Goal: Task Accomplishment & Management: Use online tool/utility

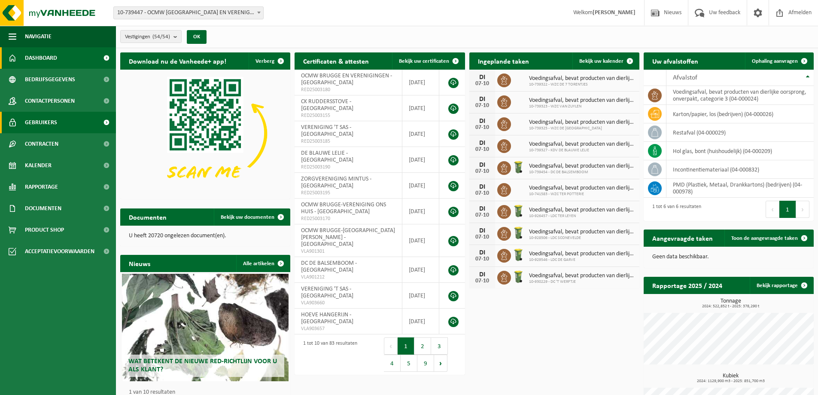
click at [37, 117] on span "Gebruikers" at bounding box center [41, 122] width 32 height 21
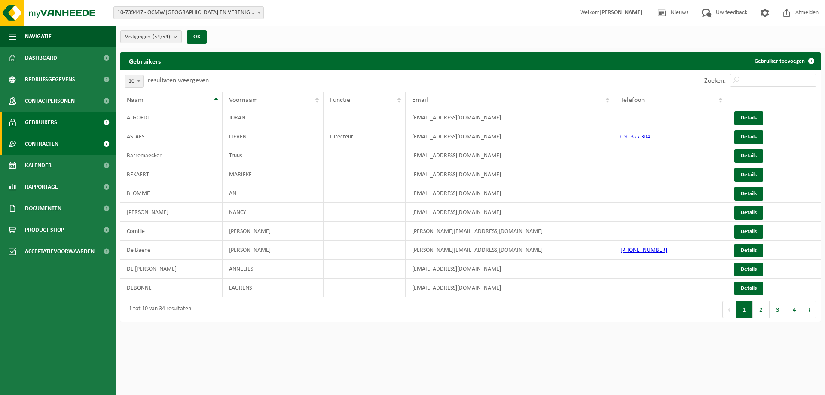
click at [40, 141] on span "Contracten" at bounding box center [42, 143] width 34 height 21
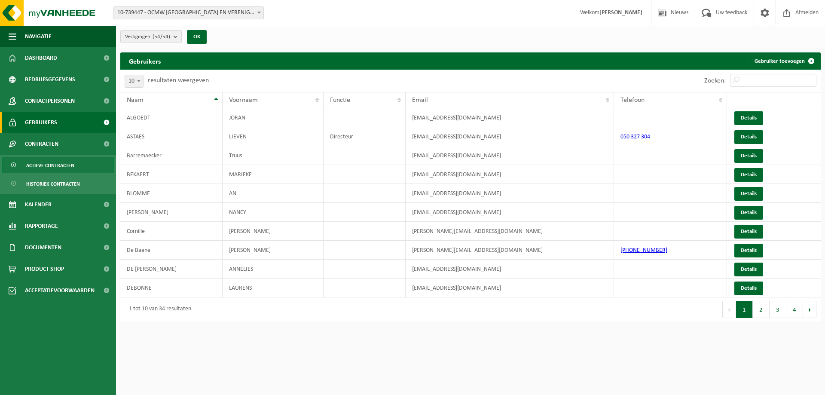
click at [40, 163] on span "Actieve contracten" at bounding box center [50, 165] width 48 height 16
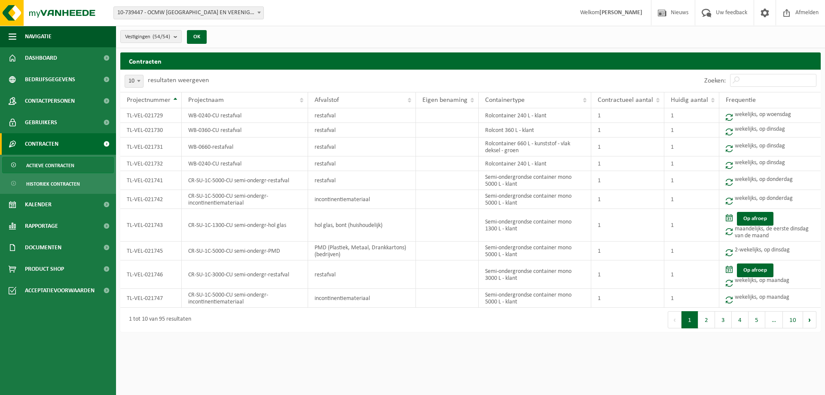
drag, startPoint x: 175, startPoint y: 40, endPoint x: 196, endPoint y: 45, distance: 21.4
click at [175, 40] on b "submit" at bounding box center [178, 36] width 8 height 12
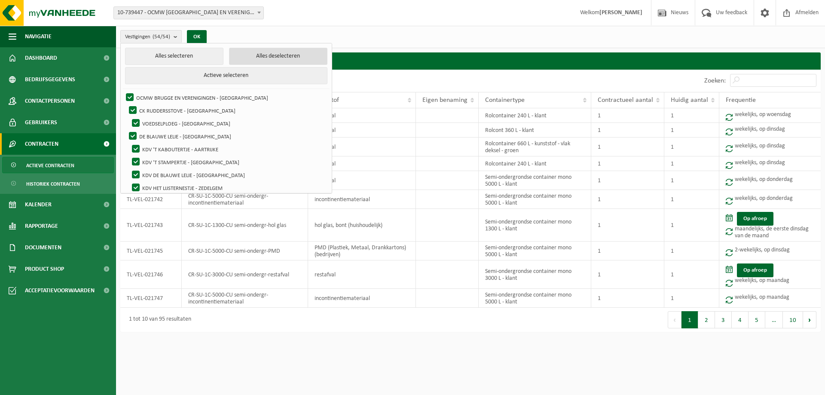
click at [256, 57] on button "Alles deselecteren" at bounding box center [278, 56] width 98 height 17
checkbox input "false"
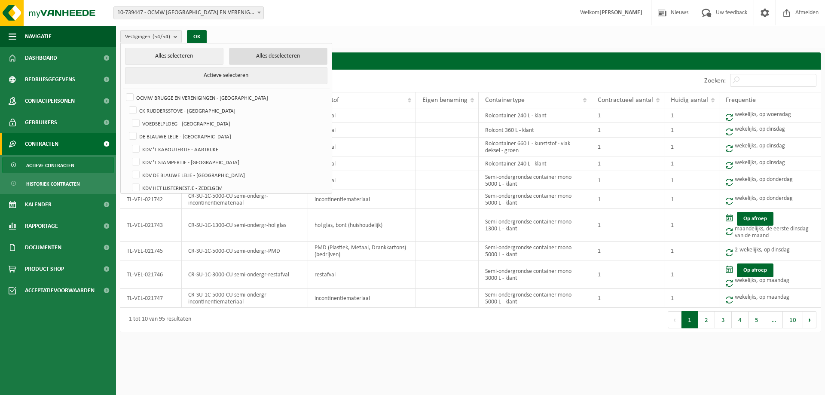
checkbox input "false"
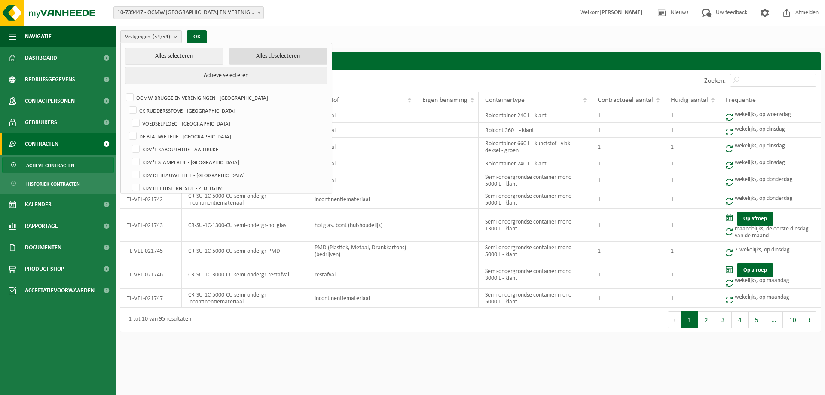
checkbox input "false"
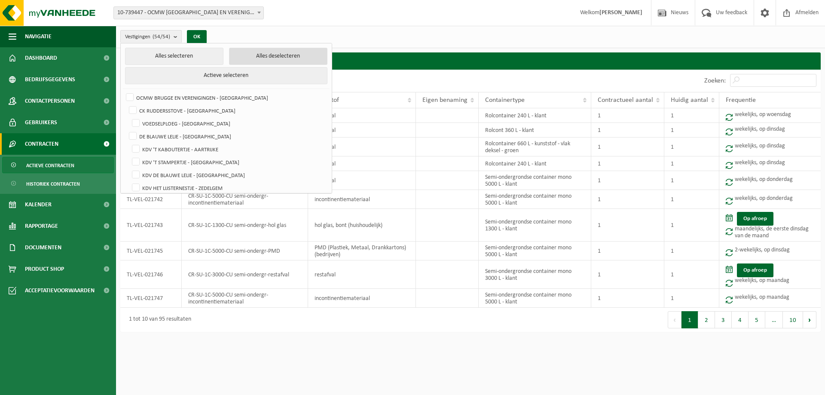
checkbox input "false"
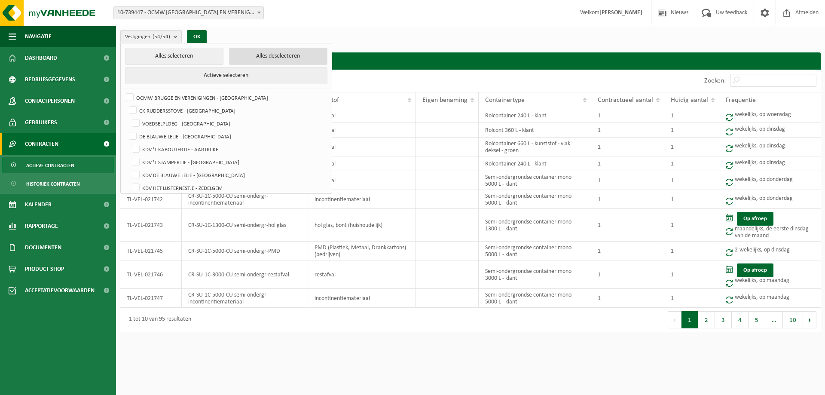
checkbox input "false"
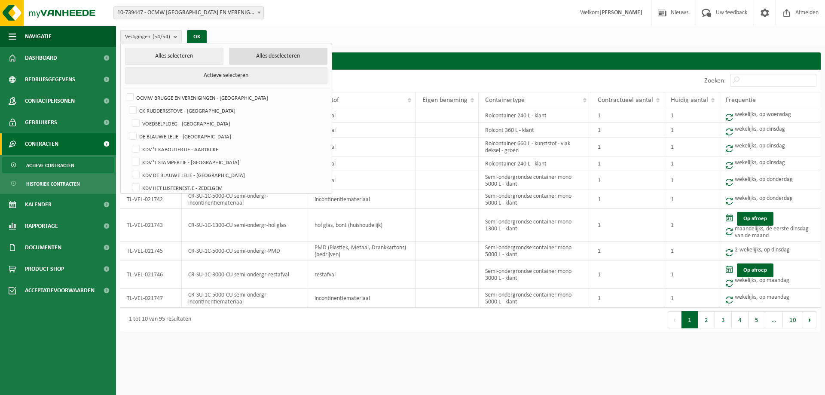
checkbox input "false"
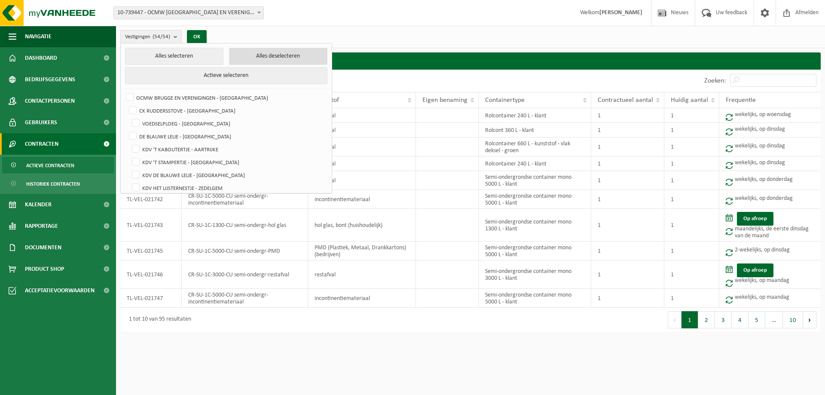
checkbox input "false"
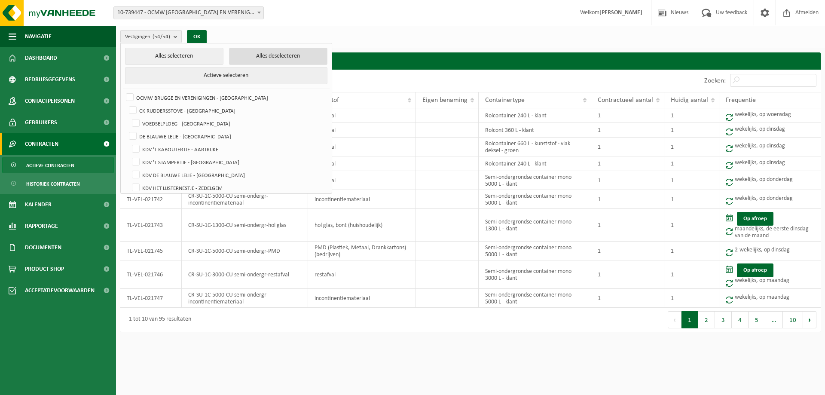
checkbox input "false"
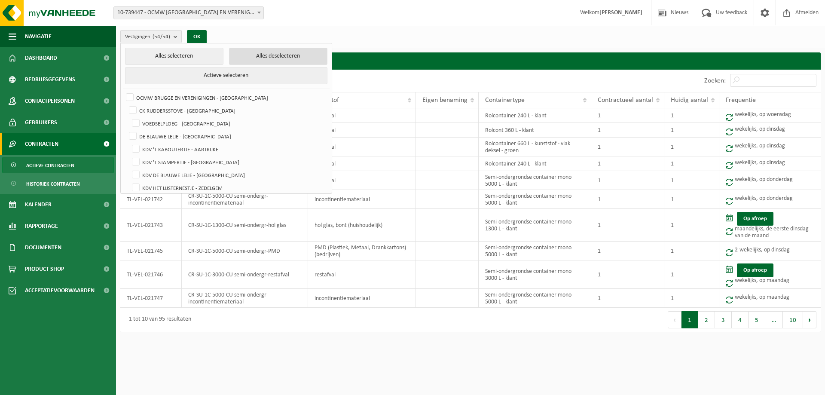
checkbox input "false"
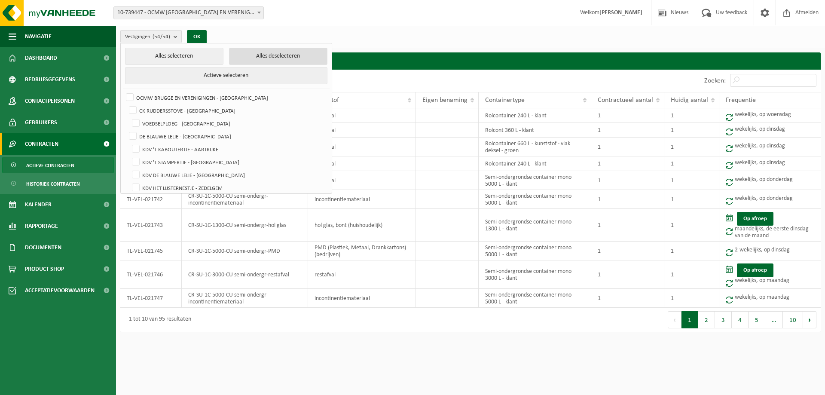
checkbox input "false"
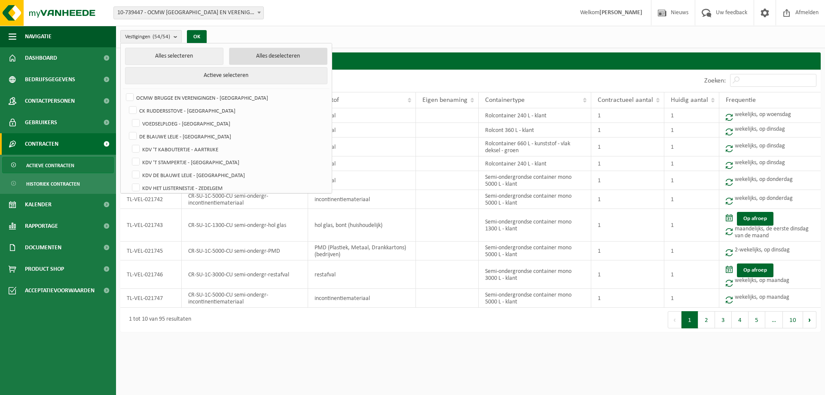
checkbox input "false"
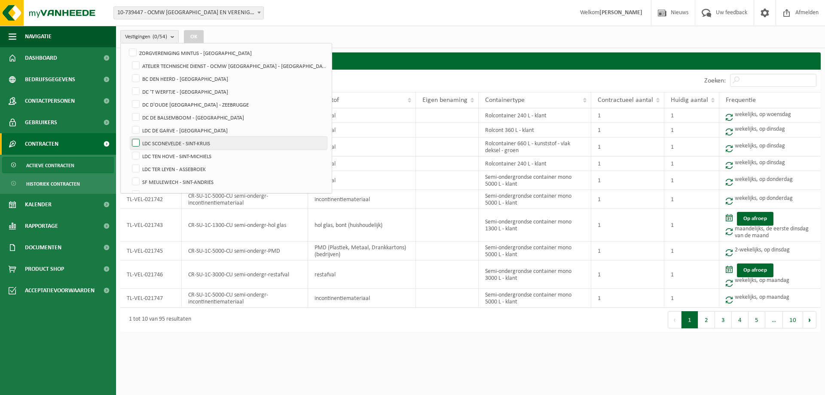
scroll to position [473, 0]
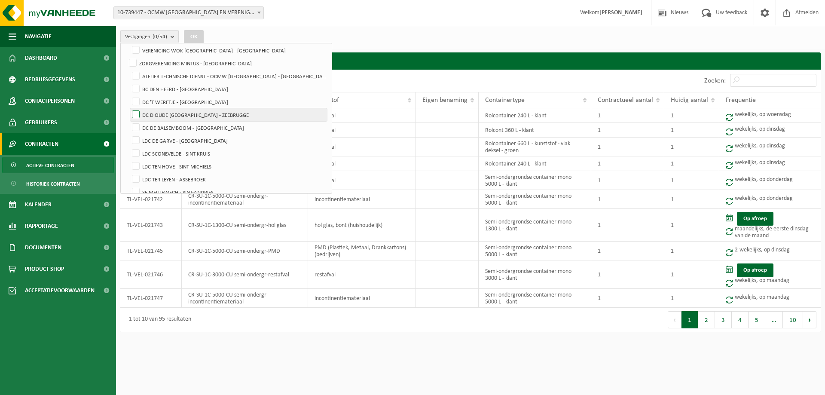
click at [137, 113] on label "DC D'OUDE STOASIE ZEEBRUGGE - ZEEBRUGGE" at bounding box center [228, 114] width 197 height 13
click at [129, 108] on input "DC D'OUDE STOASIE ZEEBRUGGE - ZEEBRUGGE" at bounding box center [128, 108] width 0 height 0
checkbox input "true"
click at [198, 36] on button "OK" at bounding box center [194, 37] width 20 height 14
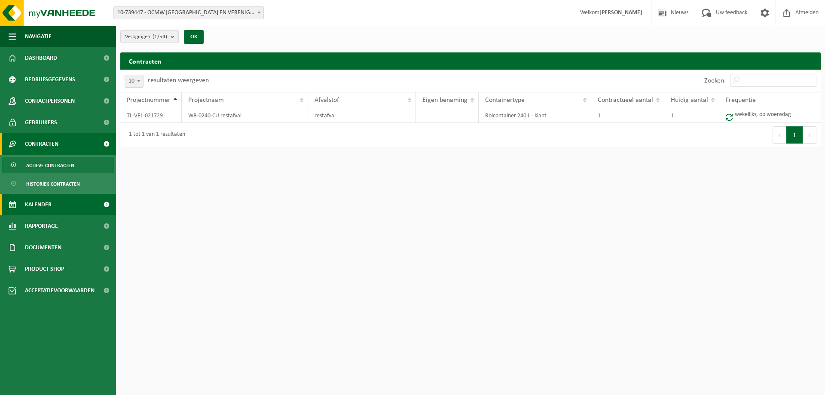
click at [34, 203] on span "Kalender" at bounding box center [38, 204] width 27 height 21
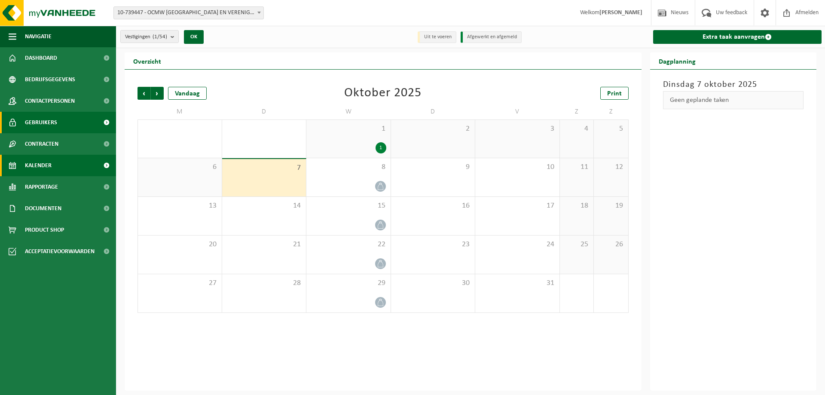
click at [34, 116] on span "Gebruikers" at bounding box center [41, 122] width 32 height 21
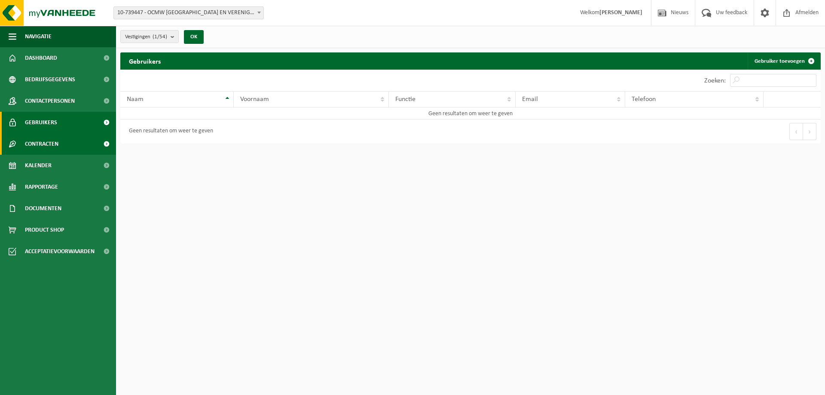
click at [31, 143] on span "Contracten" at bounding box center [42, 143] width 34 height 21
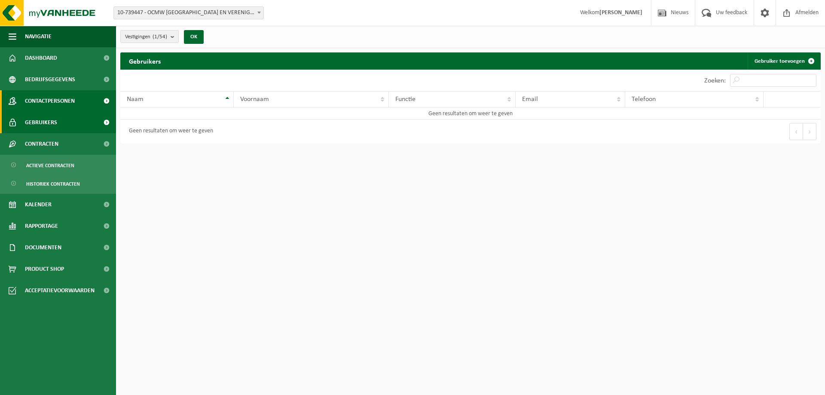
click at [40, 101] on span "Contactpersonen" at bounding box center [50, 100] width 50 height 21
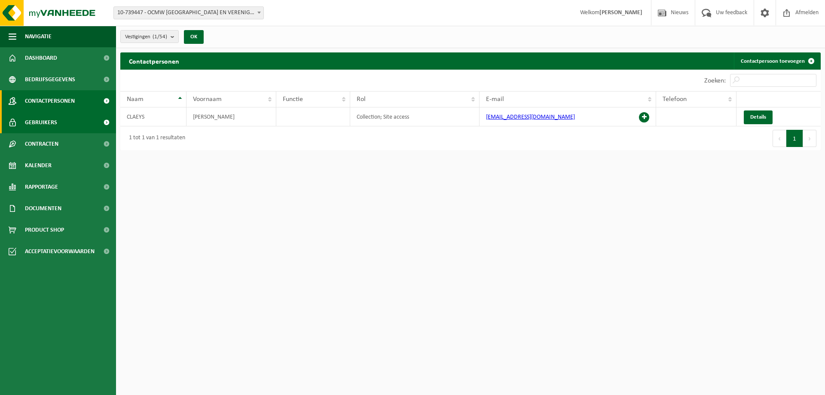
click at [37, 125] on span "Gebruikers" at bounding box center [41, 122] width 32 height 21
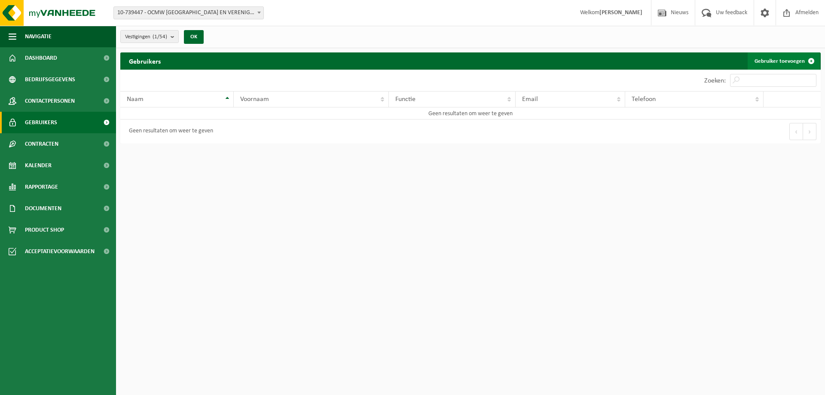
click at [781, 61] on link "Gebruiker toevoegen" at bounding box center [783, 60] width 72 height 17
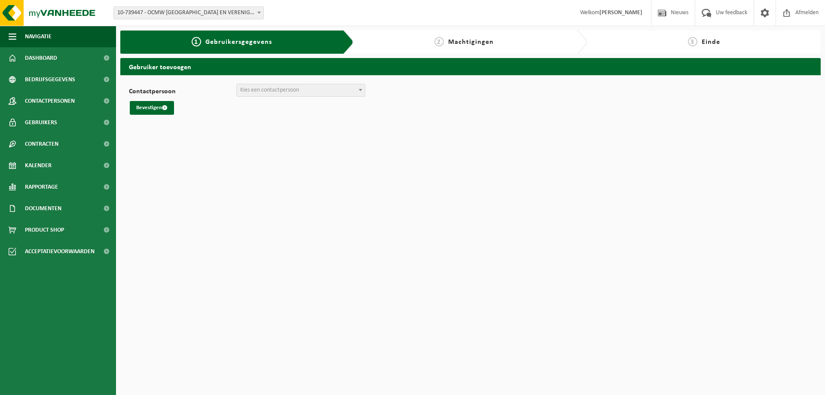
click at [358, 91] on span at bounding box center [360, 89] width 9 height 11
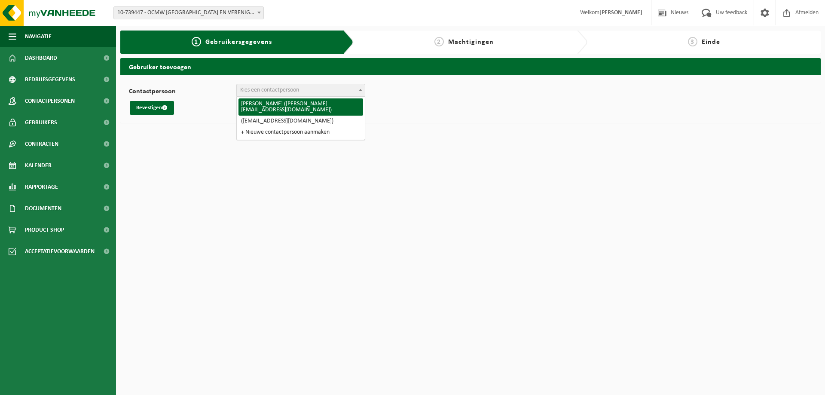
click at [304, 90] on span "Kies een contactpersoon" at bounding box center [301, 90] width 128 height 12
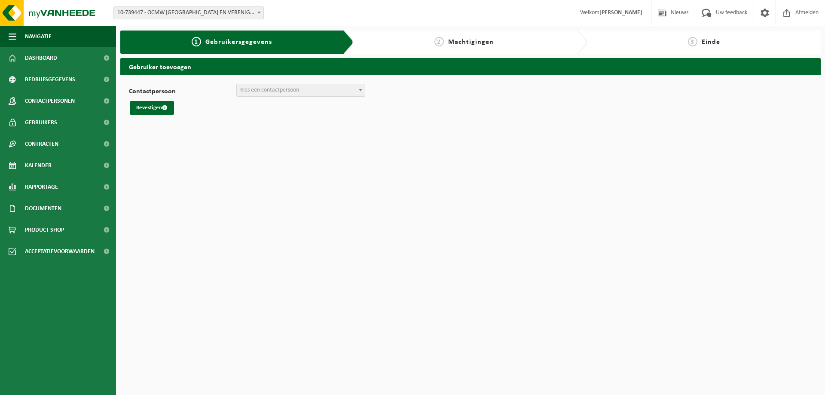
click at [304, 90] on span "Kies een contactpersoon" at bounding box center [301, 90] width 128 height 12
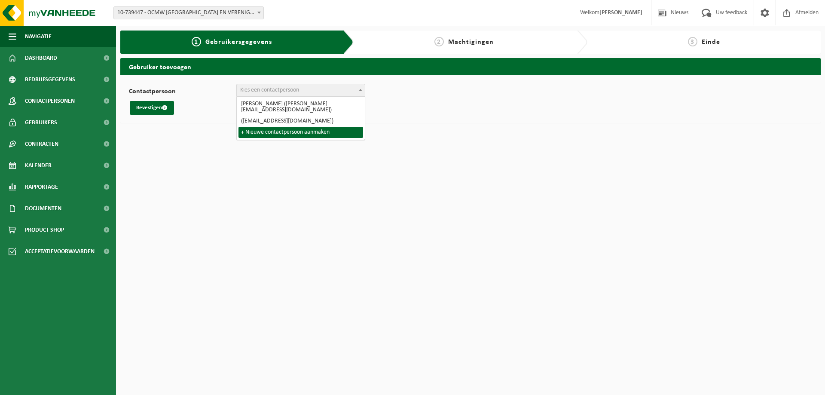
select select "0"
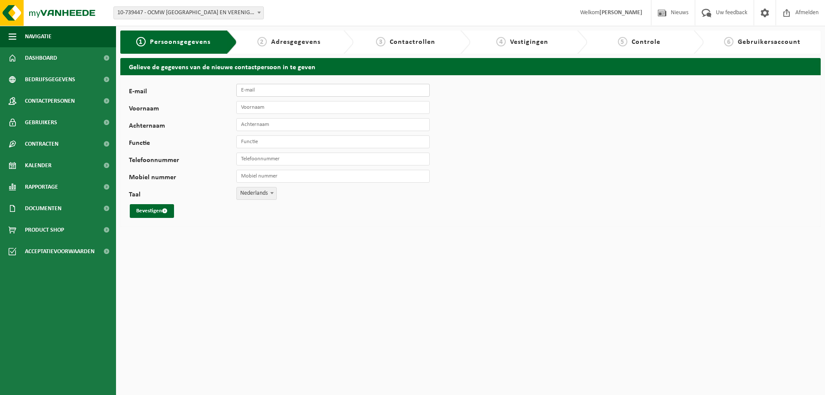
click at [297, 92] on input "E-mail" at bounding box center [332, 90] width 193 height 13
type input "[EMAIL_ADDRESS][DOMAIN_NAME]"
type input "[PERSON_NAME]"
type input "Claeys"
type input "centrumverantwoordelijke"
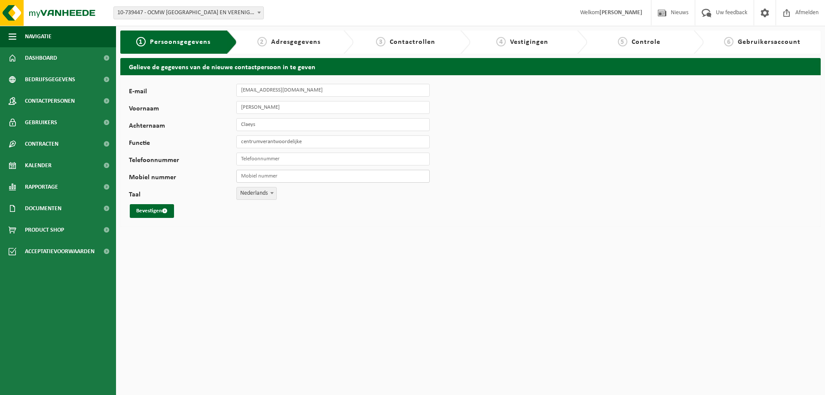
click at [330, 180] on input "Mobiel nummer" at bounding box center [332, 176] width 193 height 13
click at [322, 162] on input "Telefoonnummer" at bounding box center [332, 158] width 193 height 13
click at [319, 174] on input "Mobiel nummer" at bounding box center [332, 176] width 193 height 13
click at [319, 162] on input "Telefoonnummer" at bounding box center [332, 158] width 193 height 13
type input "[PHONE_NUMBER]"
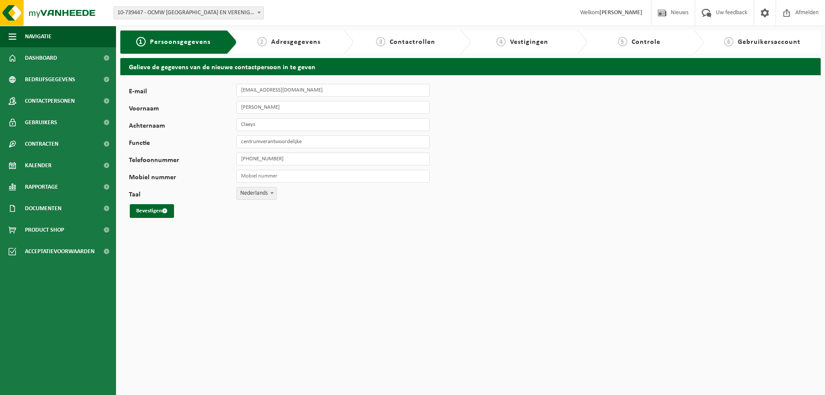
click at [277, 249] on html "Vestiging: 10-739447 - OCMW BRUGGE EN VERENIGINGEN - BRUGGE 10-739328 - CK RUDD…" at bounding box center [412, 197] width 825 height 395
click at [149, 210] on button "Bevestigen" at bounding box center [152, 211] width 44 height 14
click at [476, 220] on div "E-mail liesbeth.claeys@mintus.be Het opgegeven e-mailadres is reeds in gebruik …" at bounding box center [470, 150] width 700 height 151
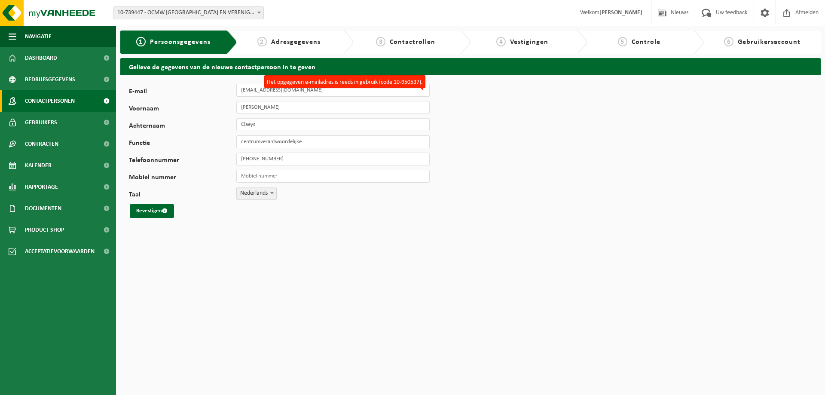
click at [67, 99] on span "Contactpersonen" at bounding box center [50, 100] width 50 height 21
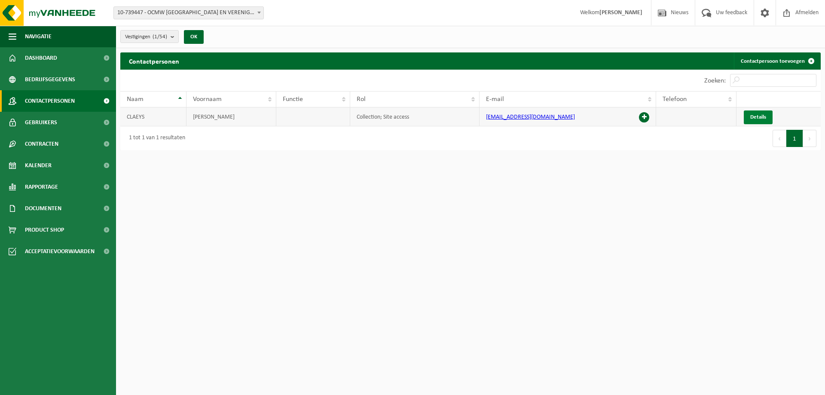
click at [753, 116] on span "Details" at bounding box center [758, 117] width 16 height 6
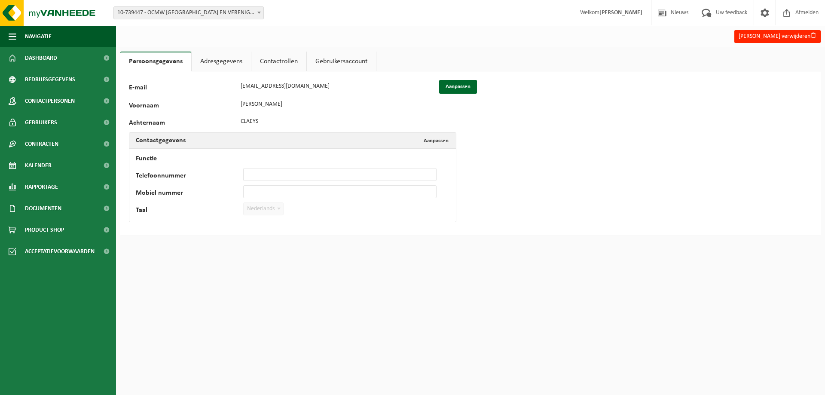
click at [329, 60] on link "Gebruikersaccount" at bounding box center [341, 62] width 69 height 20
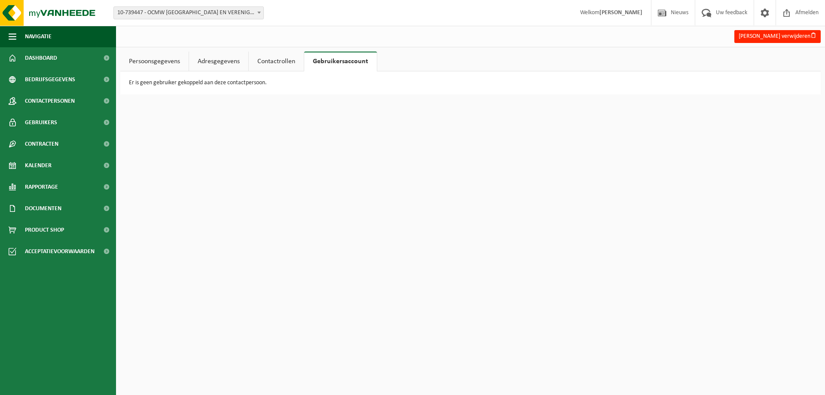
click at [215, 62] on link "Adresgegevens" at bounding box center [218, 62] width 59 height 20
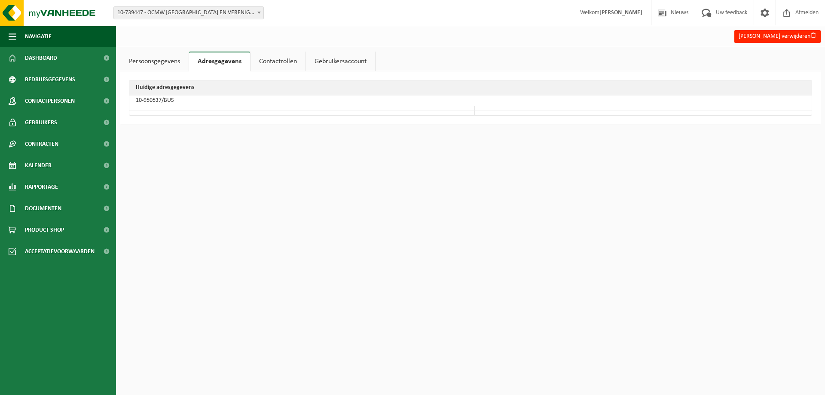
click at [150, 63] on link "Persoonsgegevens" at bounding box center [154, 62] width 68 height 20
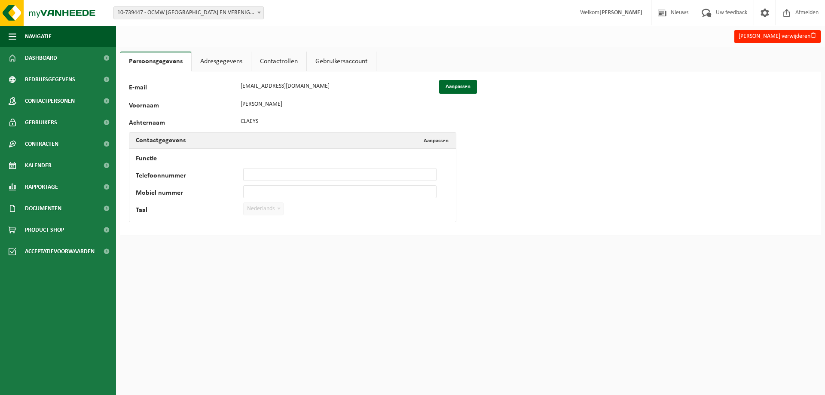
click at [226, 63] on link "Adresgegevens" at bounding box center [221, 62] width 59 height 20
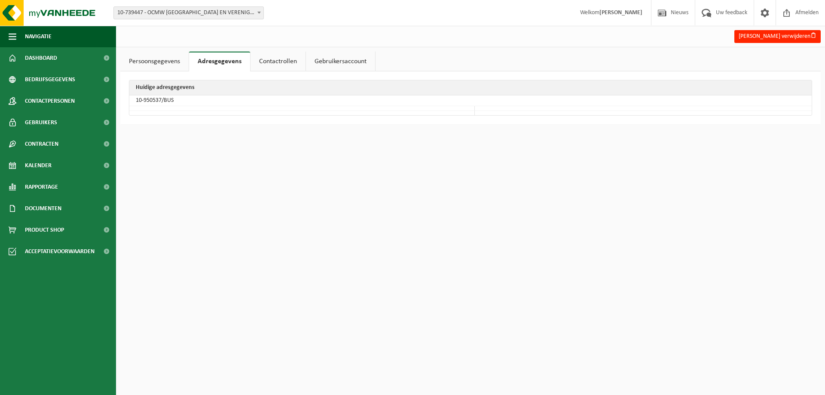
click at [278, 61] on link "Contactrollen" at bounding box center [277, 62] width 55 height 20
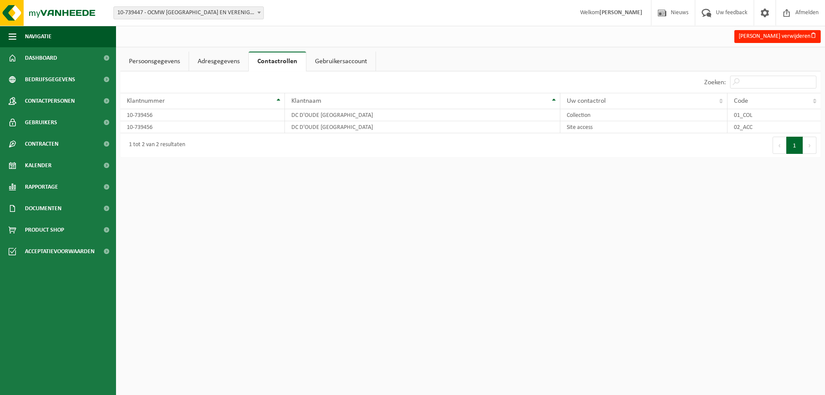
click at [338, 58] on link "Gebruikersaccount" at bounding box center [340, 62] width 69 height 20
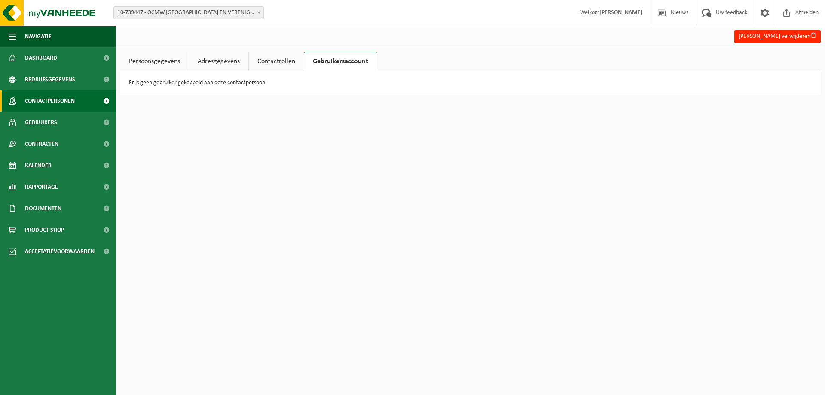
drag, startPoint x: 44, startPoint y: 99, endPoint x: 88, endPoint y: 104, distance: 44.0
click at [44, 99] on span "Contactpersonen" at bounding box center [50, 100] width 50 height 21
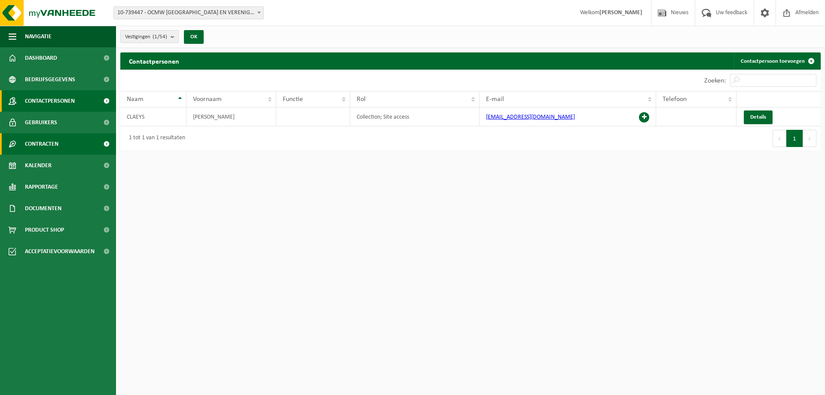
click at [39, 142] on span "Contracten" at bounding box center [42, 143] width 34 height 21
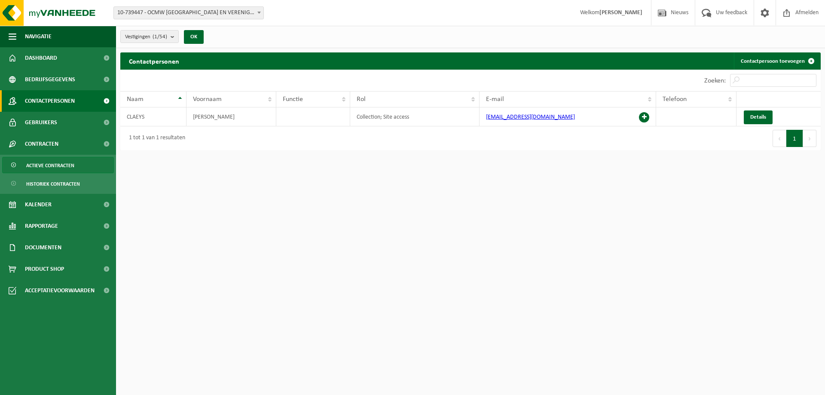
click at [42, 164] on span "Actieve contracten" at bounding box center [50, 165] width 48 height 16
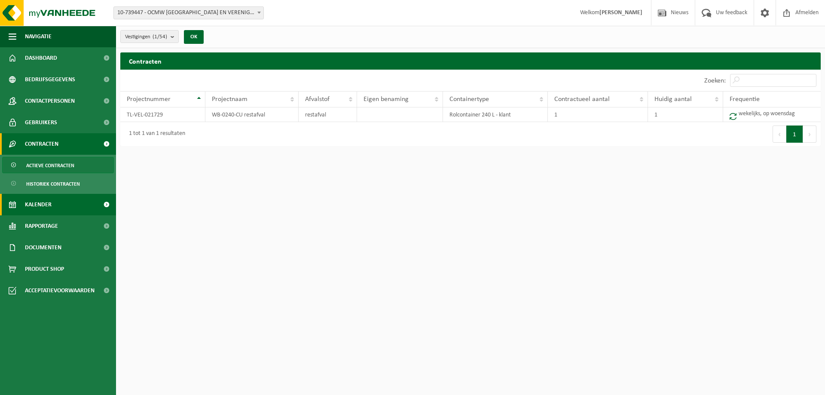
click at [46, 205] on span "Kalender" at bounding box center [38, 204] width 27 height 21
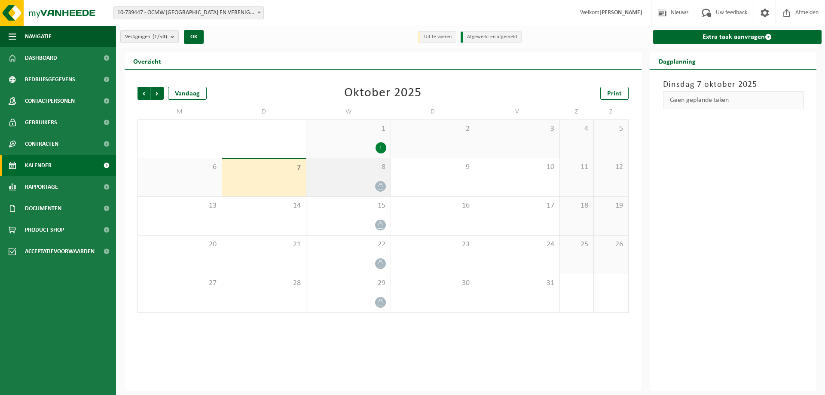
click at [378, 186] on icon at bounding box center [380, 186] width 7 height 7
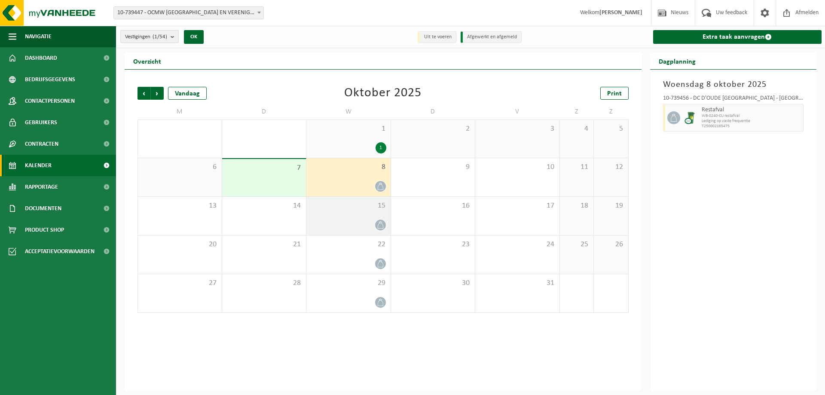
click at [379, 226] on icon at bounding box center [380, 224] width 7 height 7
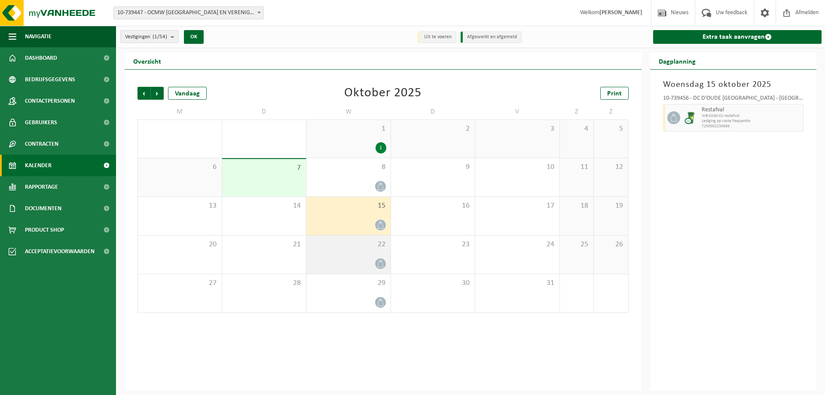
click at [381, 257] on div "22" at bounding box center [348, 254] width 84 height 38
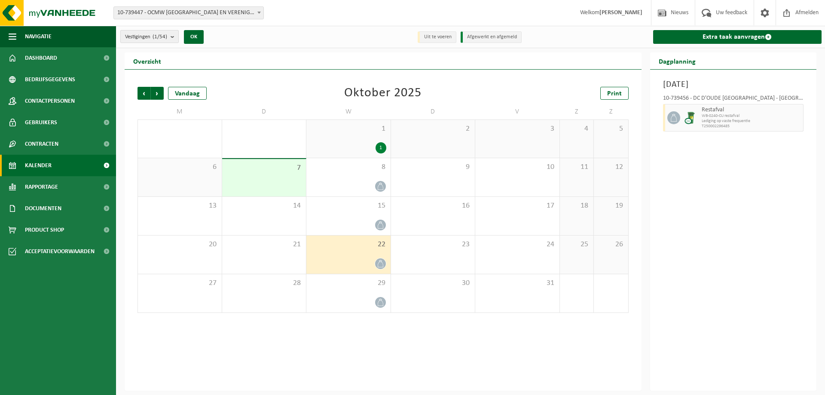
click at [173, 38] on b "submit" at bounding box center [175, 36] width 8 height 12
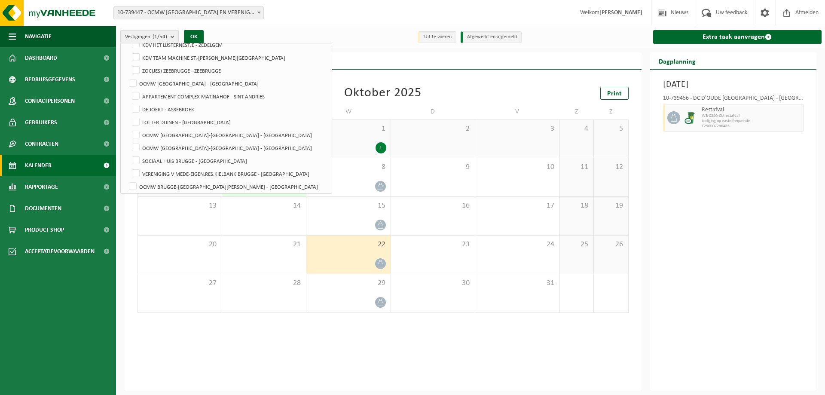
scroll to position [129, 0]
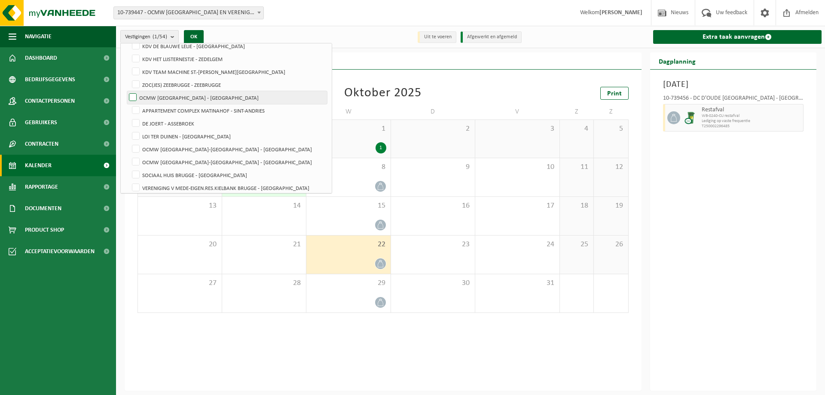
click at [130, 96] on label "OCMW [GEOGRAPHIC_DATA] - [GEOGRAPHIC_DATA]" at bounding box center [227, 97] width 200 height 13
click at [126, 91] on input "OCMW [GEOGRAPHIC_DATA] - [GEOGRAPHIC_DATA]" at bounding box center [125, 91] width 0 height 0
checkbox input "true"
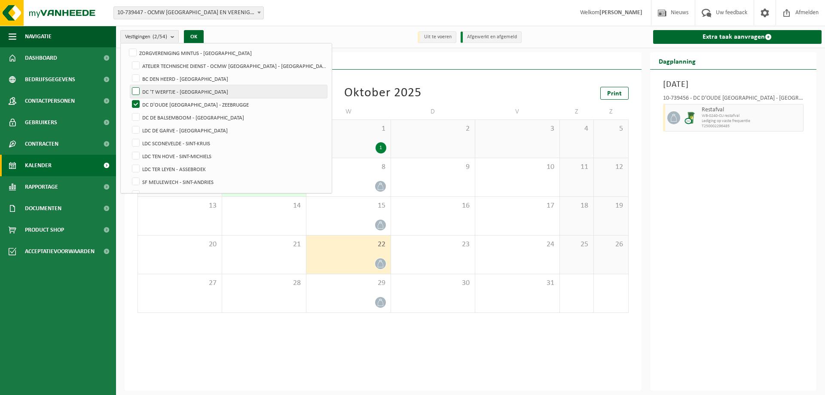
scroll to position [473, 0]
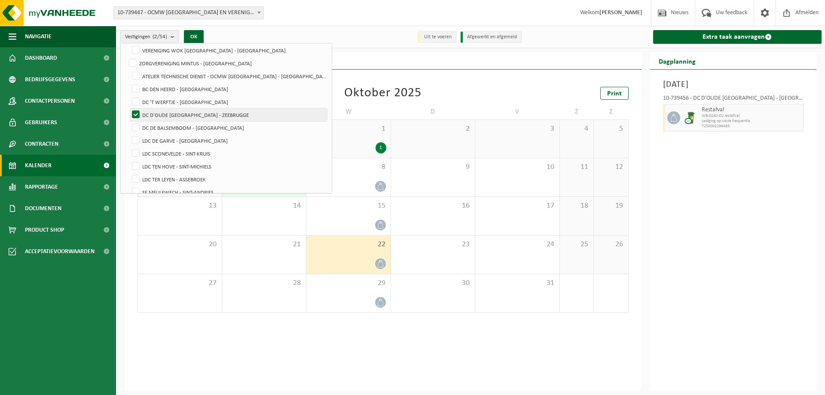
click at [136, 112] on label "DC D'OUDE [GEOGRAPHIC_DATA] - ZEEBRUGGE" at bounding box center [228, 114] width 197 height 13
click at [129, 108] on input "DC D'OUDE [GEOGRAPHIC_DATA] - ZEEBRUGGE" at bounding box center [128, 108] width 0 height 0
checkbox input "false"
click at [198, 35] on button "OK" at bounding box center [194, 37] width 20 height 14
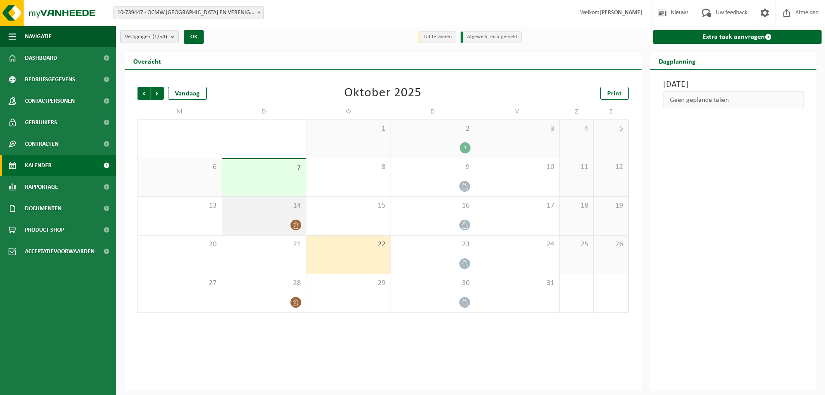
click at [294, 222] on icon at bounding box center [295, 224] width 7 height 7
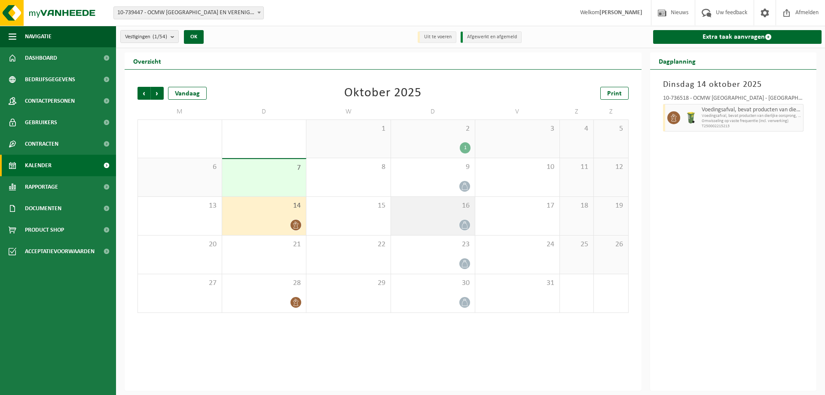
click at [467, 224] on icon at bounding box center [464, 224] width 7 height 7
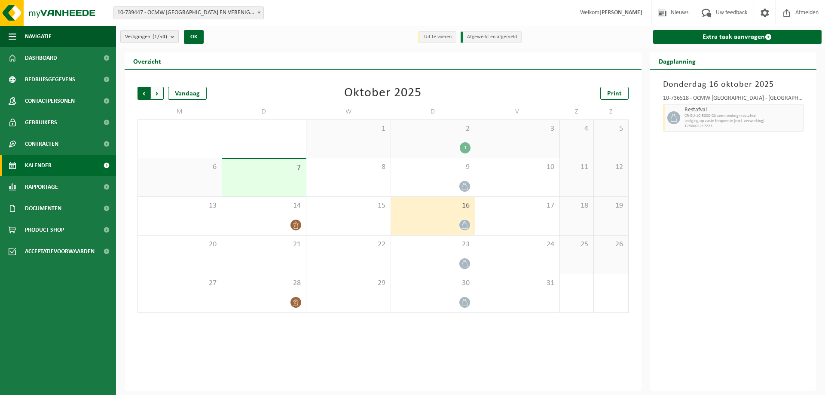
click at [154, 96] on span "Volgende" at bounding box center [157, 93] width 13 height 13
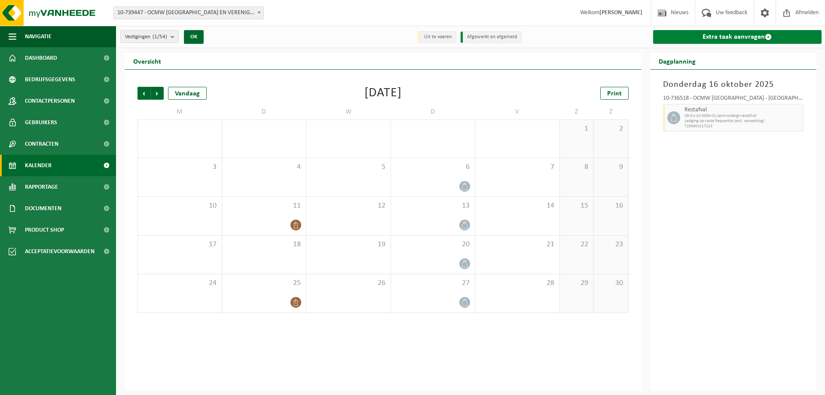
click at [737, 37] on link "Extra taak aanvragen" at bounding box center [737, 37] width 169 height 14
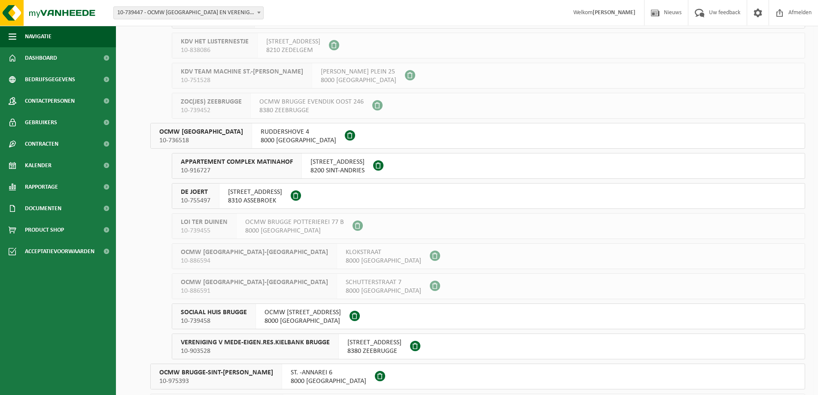
scroll to position [215, 0]
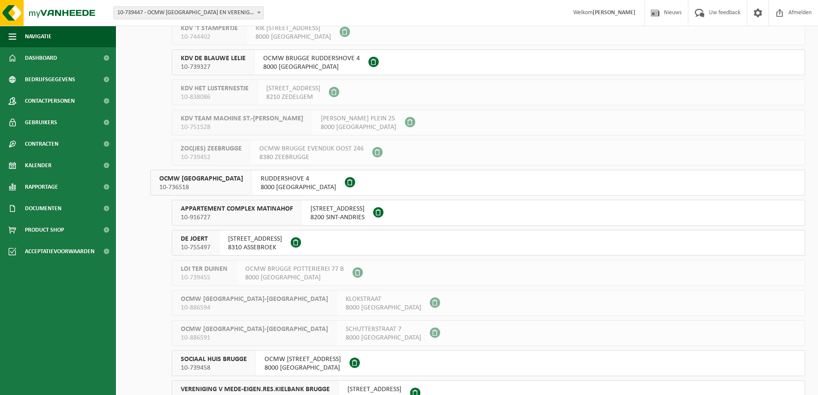
click at [177, 177] on span "OCMW [GEOGRAPHIC_DATA]" at bounding box center [201, 178] width 84 height 9
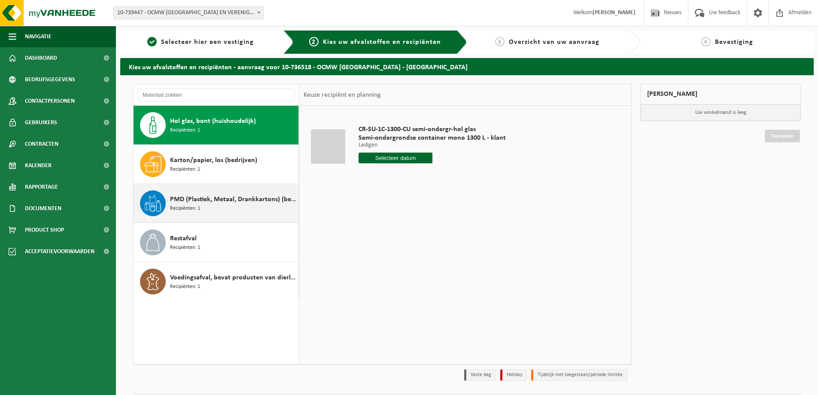
click at [186, 202] on span "PMD (Plastiek, Metaal, Drankkartons) (bedrijven)" at bounding box center [233, 199] width 126 height 10
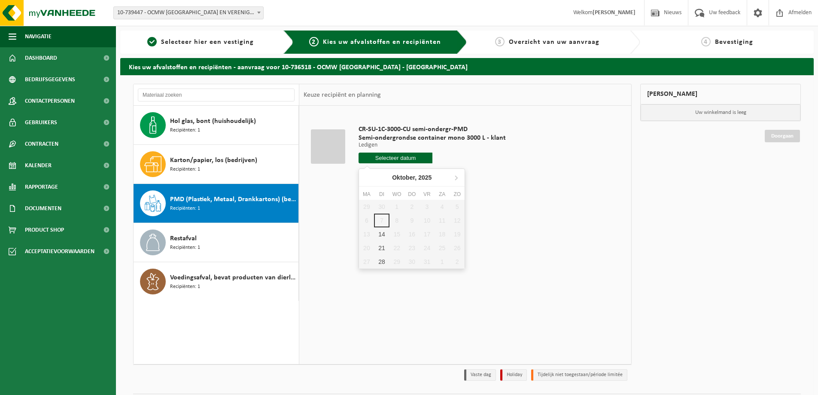
click at [385, 155] on input "text" at bounding box center [396, 157] width 74 height 11
click at [176, 239] on span "Restafval" at bounding box center [183, 238] width 27 height 10
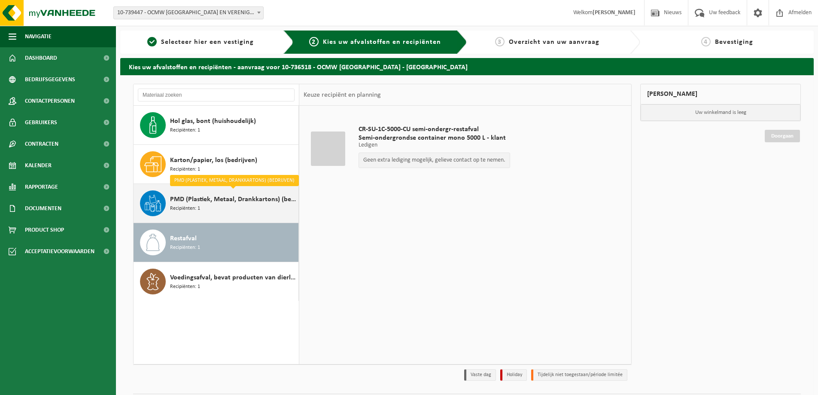
click at [189, 206] on span "Recipiënten: 1" at bounding box center [185, 208] width 30 height 8
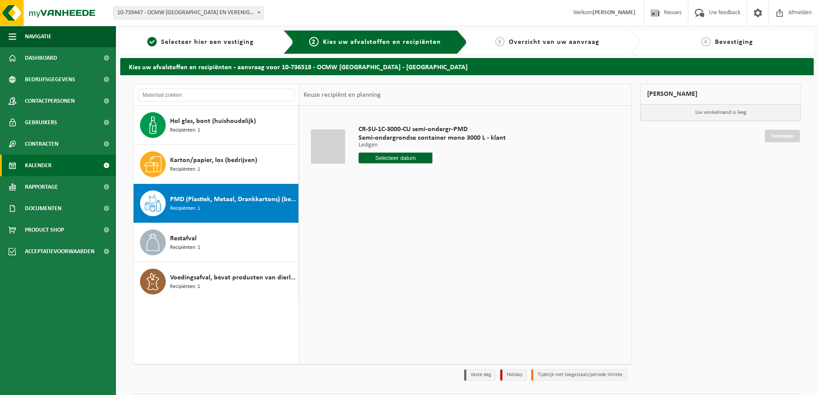
click at [35, 163] on span "Kalender" at bounding box center [38, 165] width 27 height 21
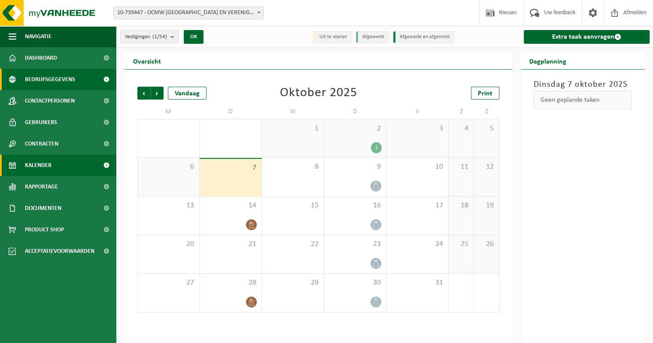
click at [46, 76] on span "Bedrijfsgegevens" at bounding box center [50, 79] width 50 height 21
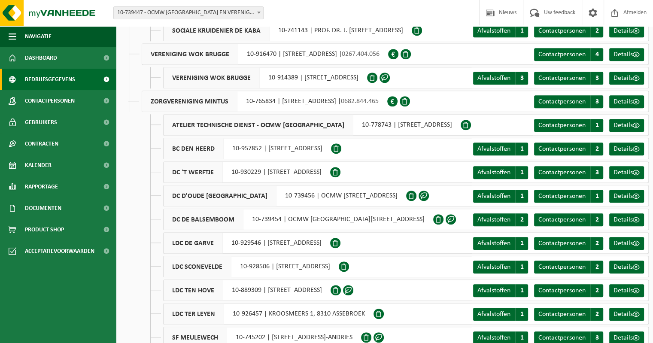
scroll to position [773, 0]
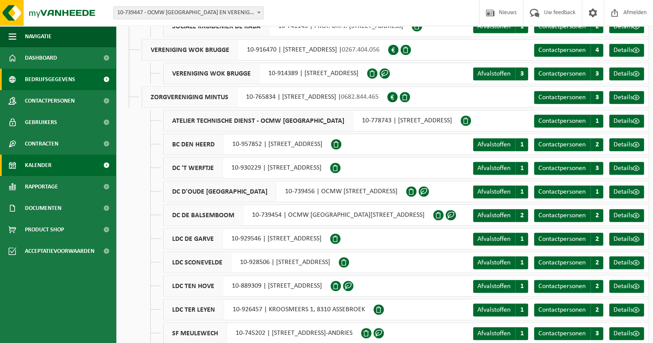
click at [38, 163] on span "Kalender" at bounding box center [38, 165] width 27 height 21
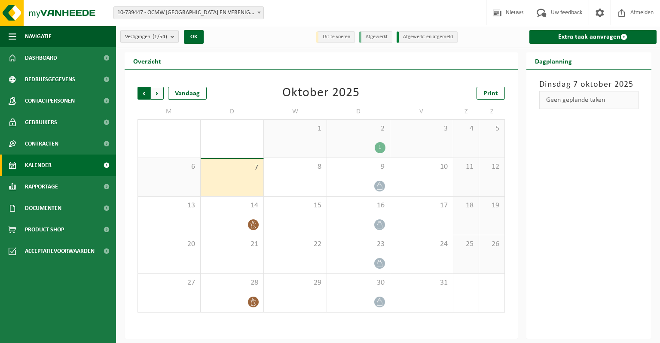
click at [157, 95] on span "Volgende" at bounding box center [157, 93] width 13 height 13
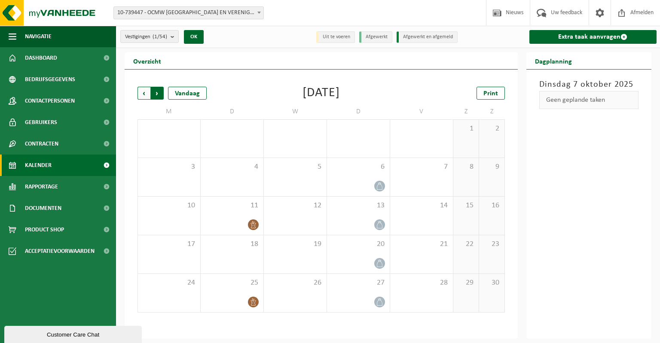
click at [140, 95] on span "Vorige" at bounding box center [143, 93] width 13 height 13
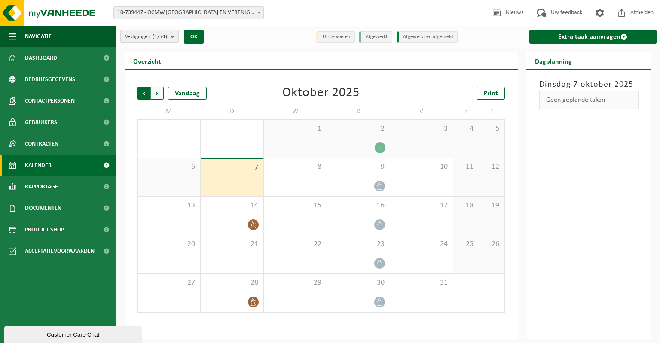
click at [156, 93] on span "Volgende" at bounding box center [157, 93] width 13 height 13
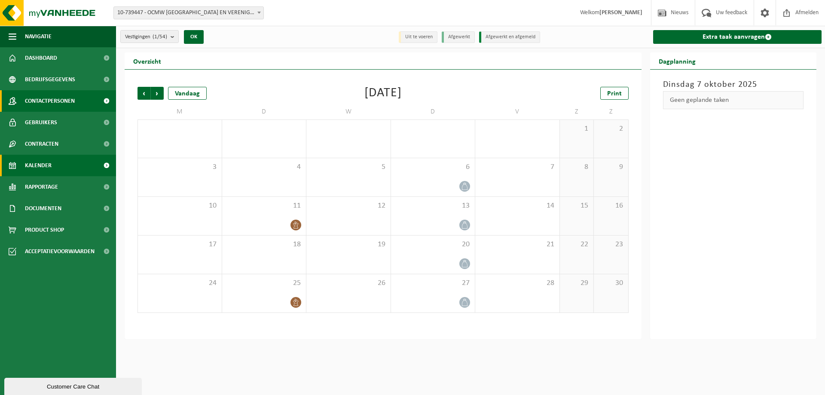
click at [57, 96] on span "Contactpersonen" at bounding box center [50, 100] width 50 height 21
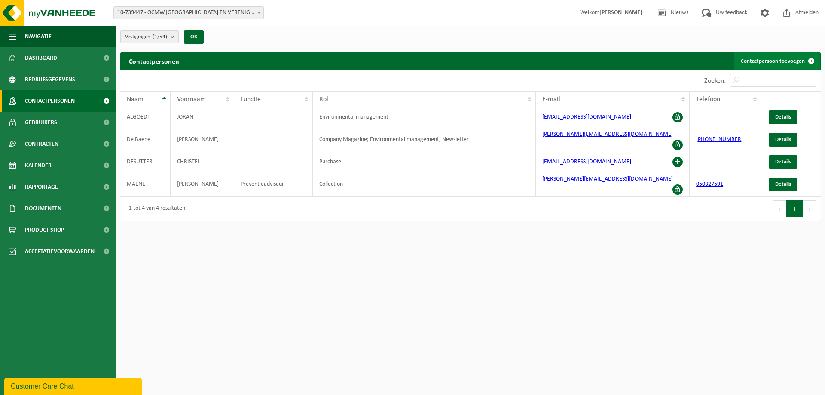
click at [763, 61] on link "Contactpersoon toevoegen" at bounding box center [777, 60] width 86 height 17
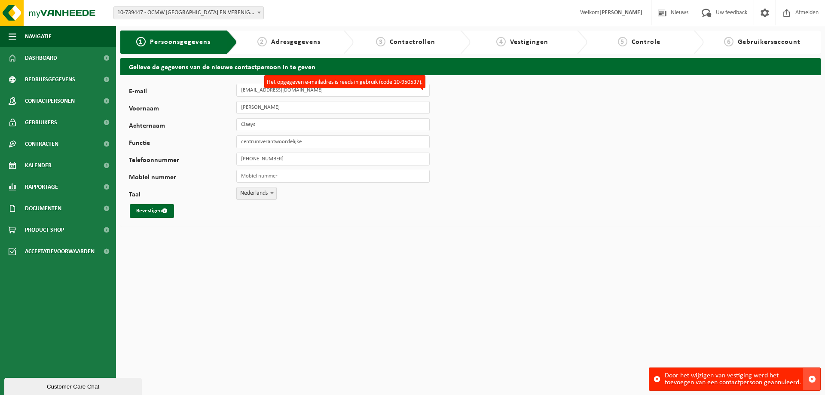
click at [811, 376] on span "button" at bounding box center [812, 379] width 8 height 8
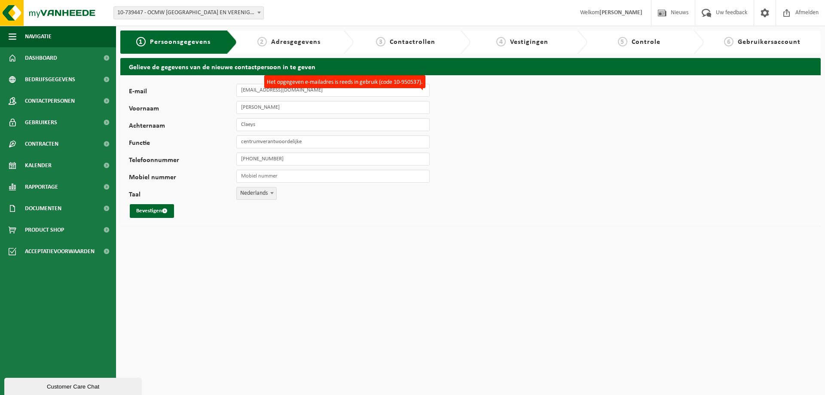
click at [581, 271] on html "Vestiging: 10-739447 - OCMW BRUGGE EN VERENIGINGEN - BRUGGE 10-739328 - CK RUDD…" at bounding box center [412, 197] width 825 height 395
click at [265, 40] on span "2" at bounding box center [261, 41] width 9 height 9
click at [172, 43] on span "Persoonsgegevens" at bounding box center [180, 42] width 61 height 7
click at [61, 96] on span "Contactpersonen" at bounding box center [50, 100] width 50 height 21
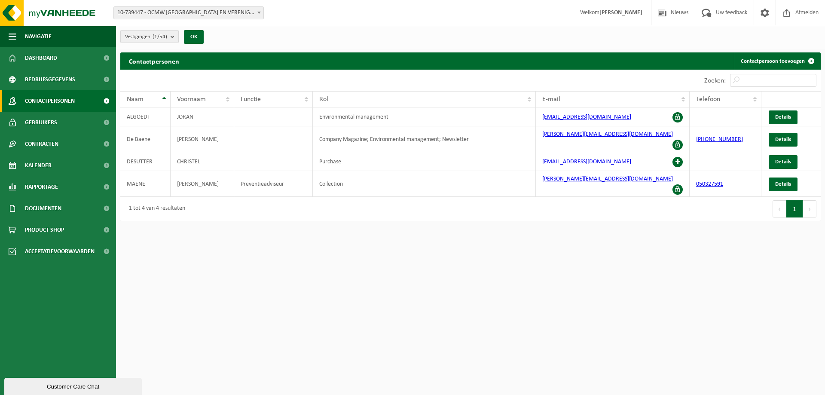
click at [172, 34] on b "submit" at bounding box center [175, 36] width 8 height 12
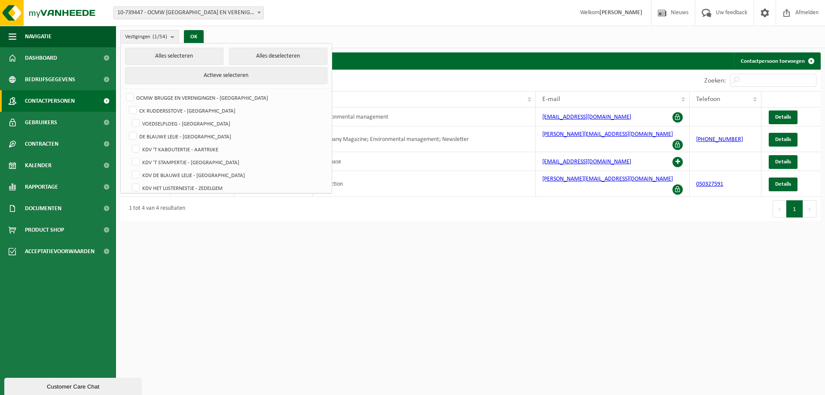
drag, startPoint x: 227, startPoint y: 52, endPoint x: 229, endPoint y: 65, distance: 13.0
click at [229, 53] on button "Alles deselecteren" at bounding box center [278, 56] width 98 height 17
checkbox input "false"
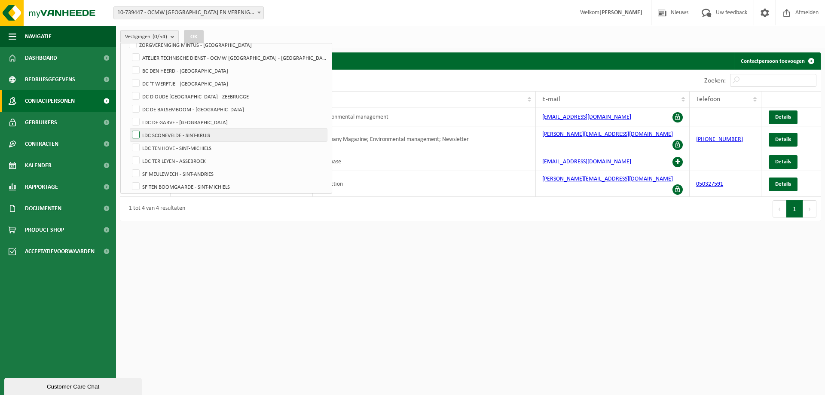
scroll to position [468, 0]
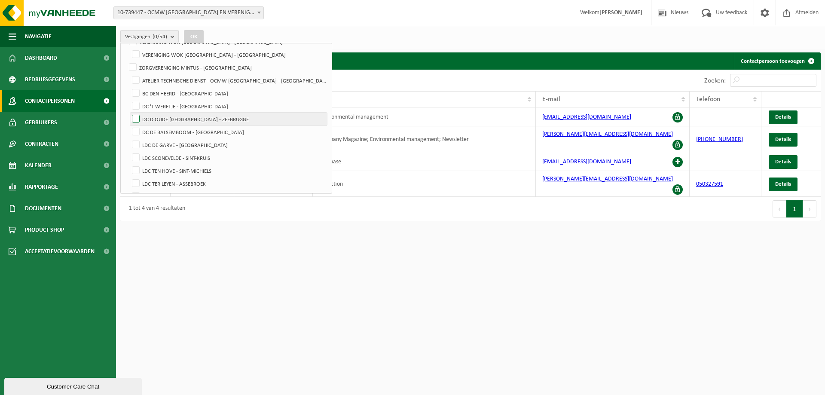
click at [134, 117] on label "DC D'OUDE STOASIE ZEEBRUGGE - ZEEBRUGGE" at bounding box center [228, 119] width 197 height 13
click at [129, 113] on input "DC D'OUDE STOASIE ZEEBRUGGE - ZEEBRUGGE" at bounding box center [128, 112] width 0 height 0
checkbox input "true"
click at [197, 38] on button "OK" at bounding box center [194, 37] width 20 height 14
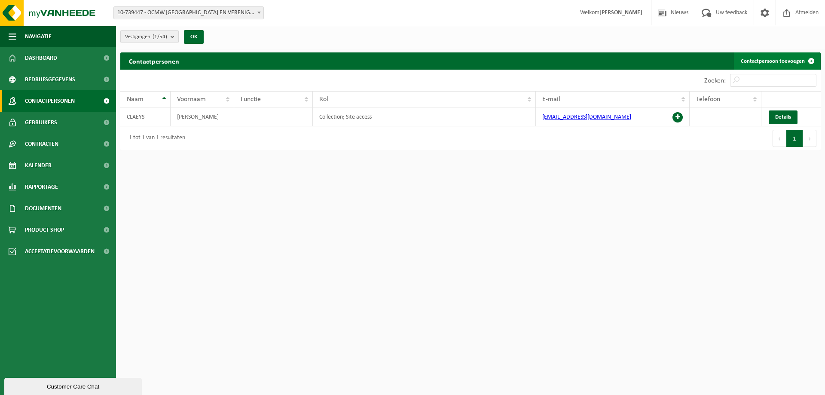
click at [772, 59] on link "Contactpersoon toevoegen" at bounding box center [777, 60] width 86 height 17
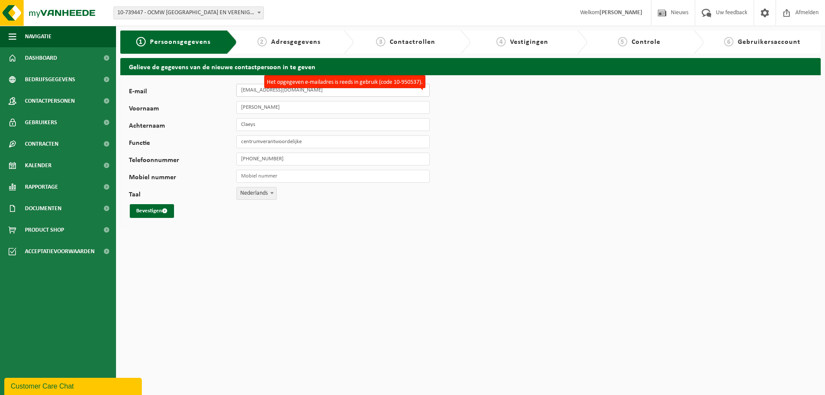
click at [308, 92] on input "[EMAIL_ADDRESS][DOMAIN_NAME]" at bounding box center [332, 90] width 193 height 13
drag, startPoint x: 308, startPoint y: 92, endPoint x: 232, endPoint y: 93, distance: 76.5
click at [232, 94] on div "E-mail [EMAIL_ADDRESS][DOMAIN_NAME] Het opgegeven e-mailadres is reeds in gebru…" at bounding box center [283, 90] width 309 height 13
type input "[PERSON_NAME][EMAIL_ADDRESS][DOMAIN_NAME]"
type input "[PERSON_NAME]"
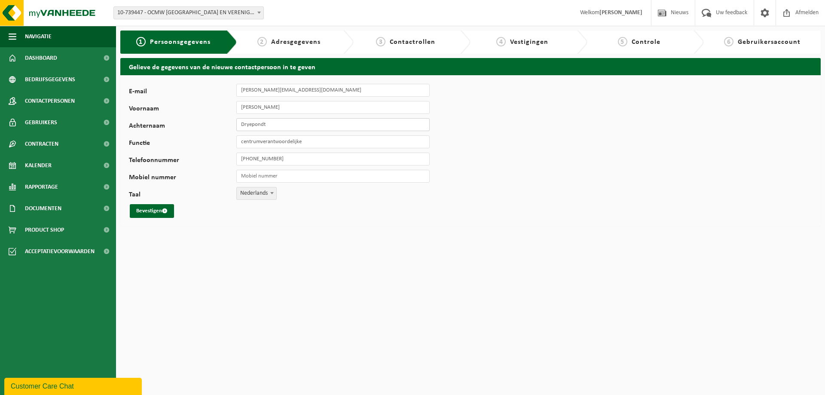
type input "Dryepondt"
type input "administratief medewerker"
click at [295, 158] on input "[PHONE_NUMBER]" at bounding box center [332, 158] width 193 height 13
type input "[PHONE_NUMBER]"
click at [246, 232] on html "Vestiging: 10-739447 - OCMW BRUGGE EN VERENIGINGEN - [GEOGRAPHIC_DATA] 10-73932…" at bounding box center [412, 197] width 825 height 395
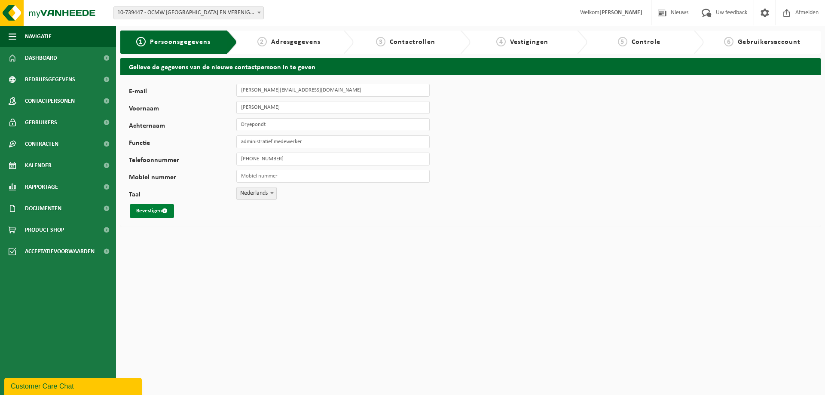
click at [159, 210] on button "Bevestigen" at bounding box center [152, 211] width 44 height 14
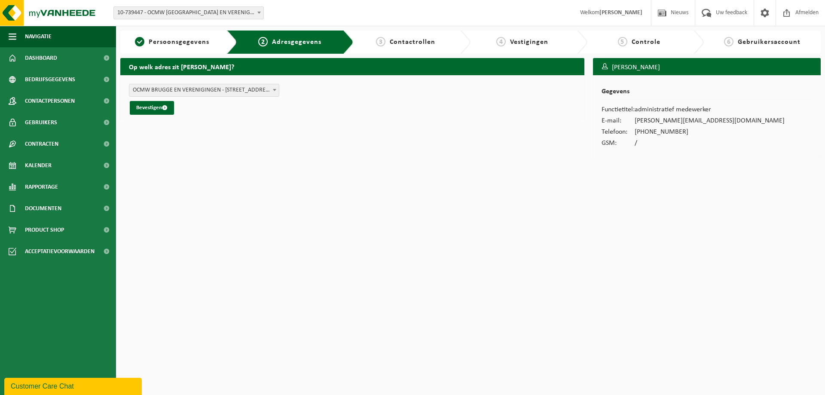
click at [274, 91] on span at bounding box center [274, 89] width 9 height 11
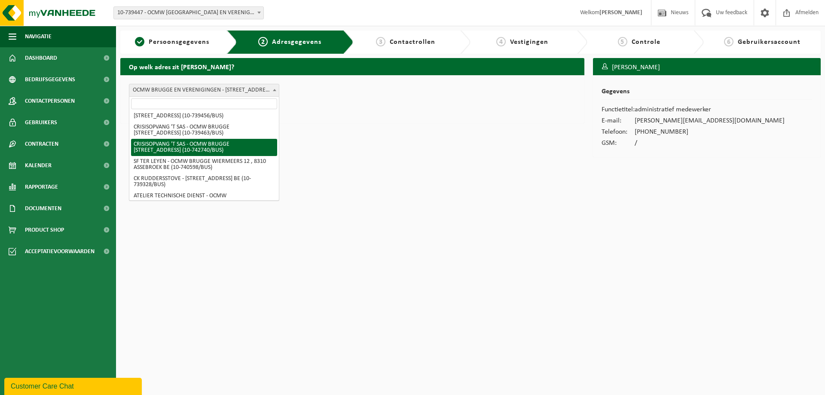
scroll to position [459, 0]
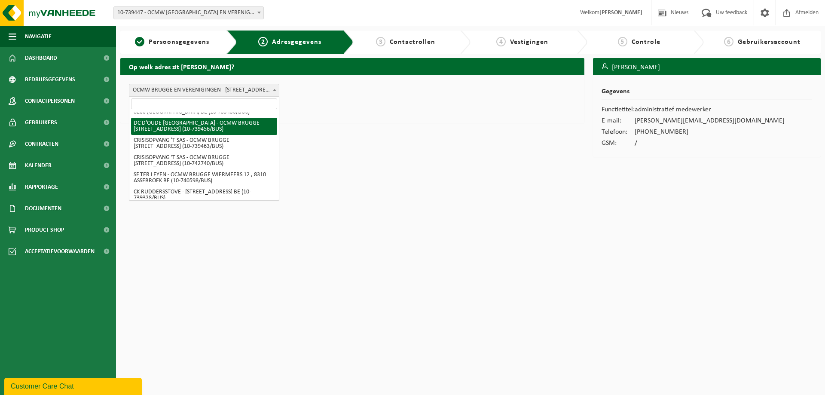
select select "12313"
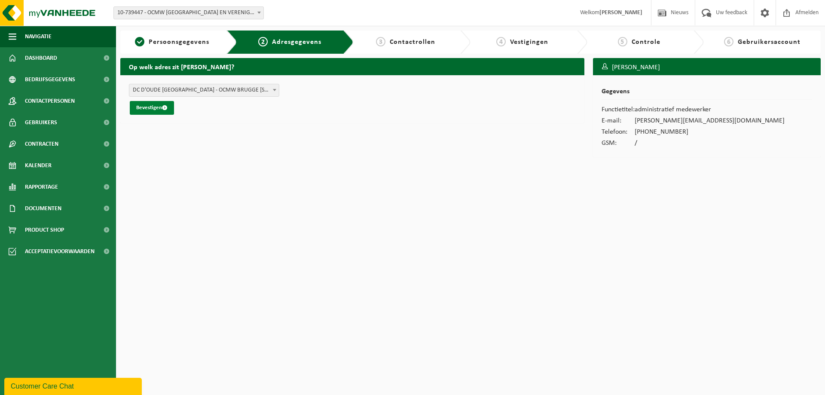
click at [156, 108] on button "Bevestigen" at bounding box center [152, 108] width 44 height 14
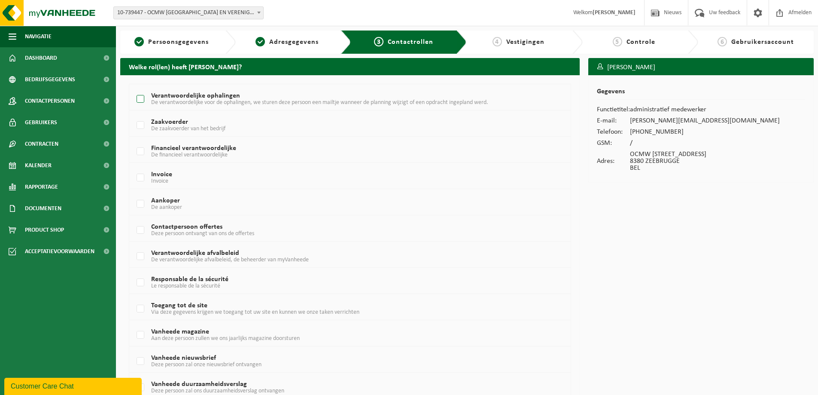
click at [140, 98] on label "Verantwoordelijke ophalingen De verantwoordelijke voor de ophalingen, we sturen…" at bounding box center [331, 99] width 393 height 13
click at [134, 88] on input "Verantwoordelijke ophalingen De verantwoordelijke voor de ophalingen, we sturen…" at bounding box center [133, 88] width 0 height 0
checkbox input "true"
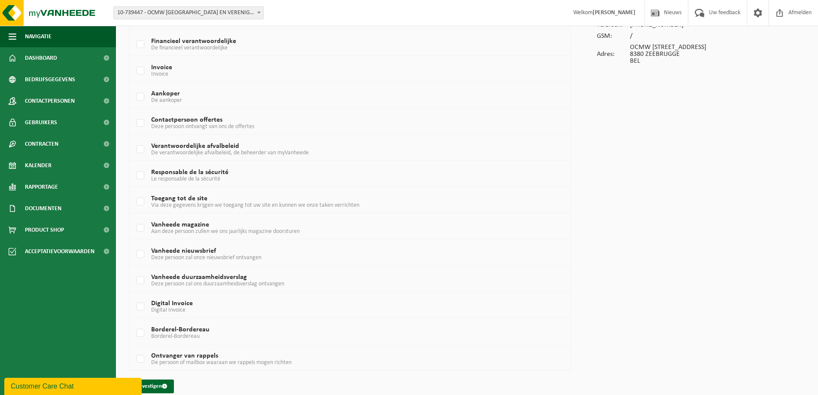
scroll to position [118, 0]
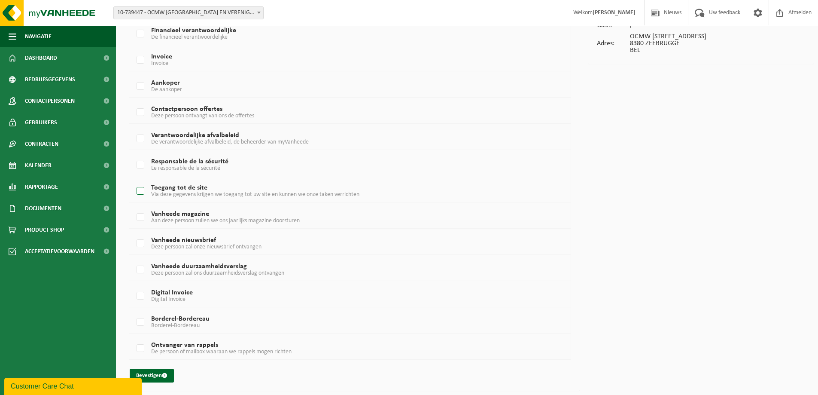
click at [138, 192] on label "Toegang tot de site Via deze gegevens krijgen we toegang tot uw site en kunnen …" at bounding box center [331, 191] width 393 height 13
click at [134, 180] on input "Toegang tot de site Via deze gegevens krijgen we toegang tot uw site en kunnen …" at bounding box center [133, 180] width 0 height 0
checkbox input "true"
click at [140, 216] on label "Vanheede magazine Aan deze persoon zullen we ons jaarlijks magazine doorsturen" at bounding box center [331, 217] width 393 height 13
click at [134, 207] on input "Vanheede magazine Aan deze persoon zullen we ons jaarlijks magazine doorsturen" at bounding box center [133, 206] width 0 height 0
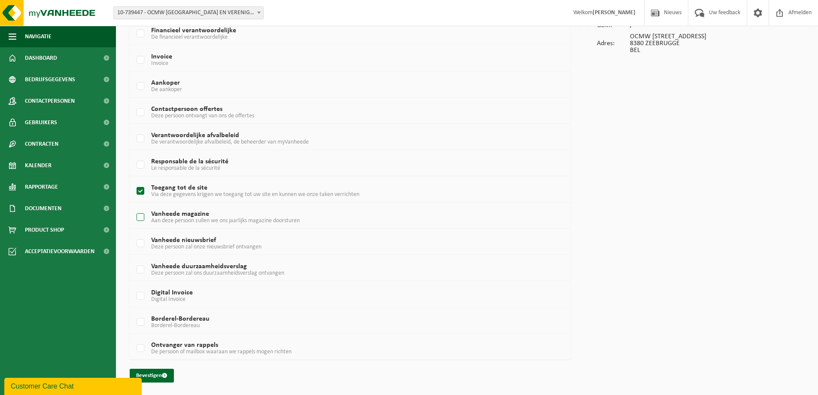
checkbox input "true"
click at [138, 244] on label "Vanheede nieuwsbrief Deze persoon zal onze nieuwsbrief ontvangen" at bounding box center [331, 243] width 393 height 13
click at [134, 233] on input "Vanheede nieuwsbrief Deze persoon zal onze nieuwsbrief ontvangen" at bounding box center [133, 232] width 0 height 0
checkbox input "true"
click at [156, 372] on button "Bevestigen" at bounding box center [152, 376] width 44 height 14
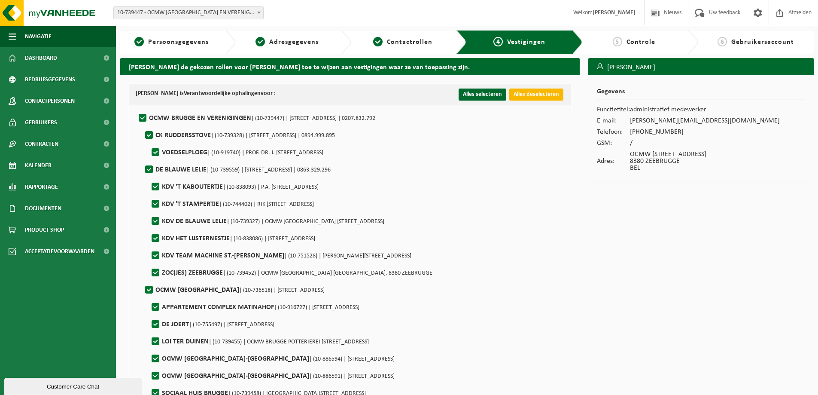
click at [537, 95] on button "Alles deselecteren" at bounding box center [536, 94] width 54 height 12
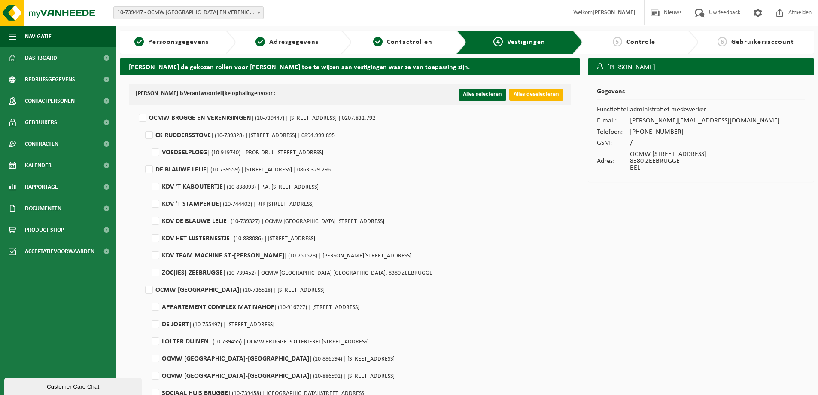
checkbox input "false"
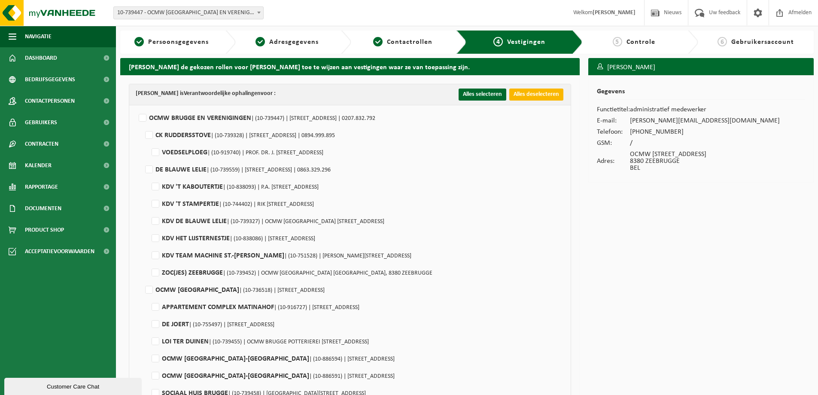
checkbox input "false"
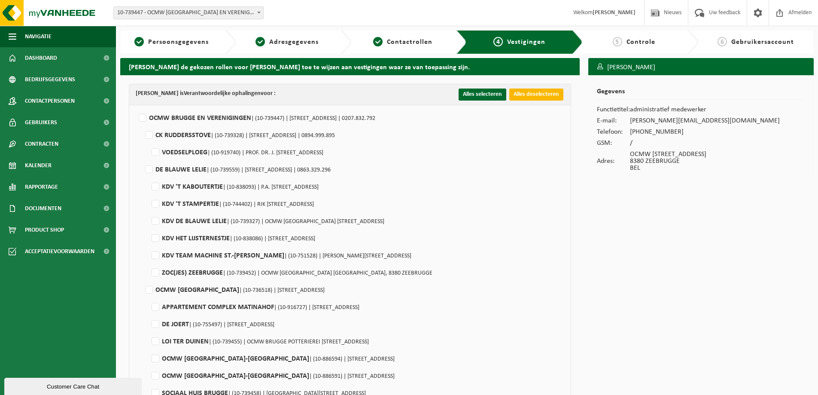
checkbox input "false"
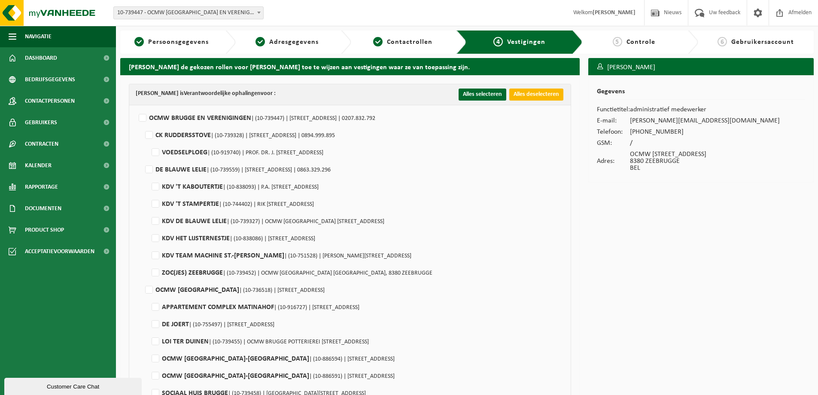
checkbox input "false"
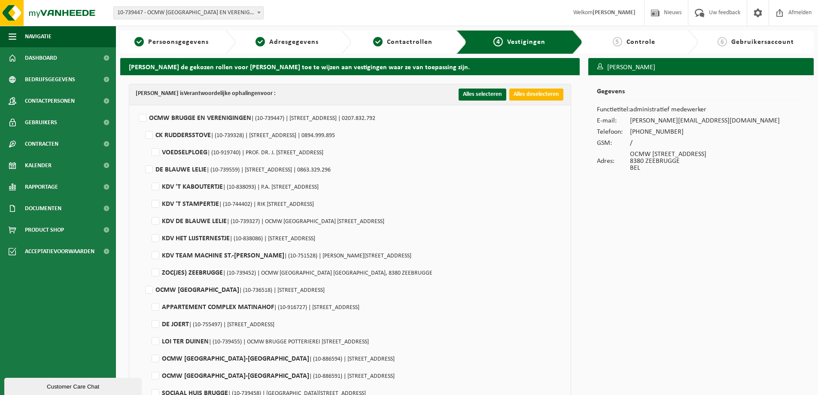
checkbox input "false"
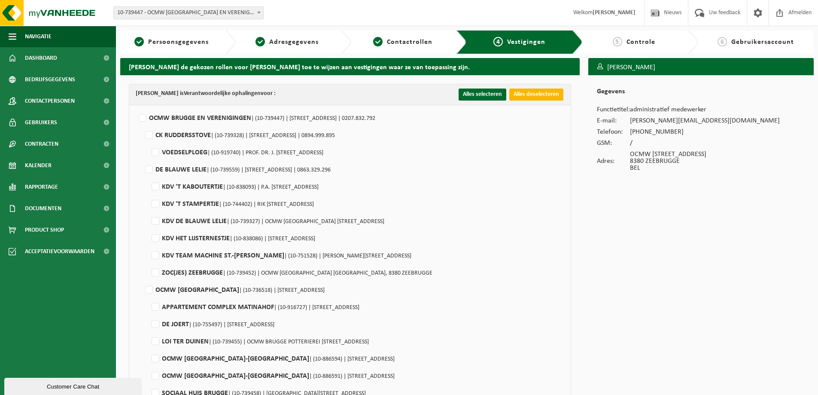
checkbox input "false"
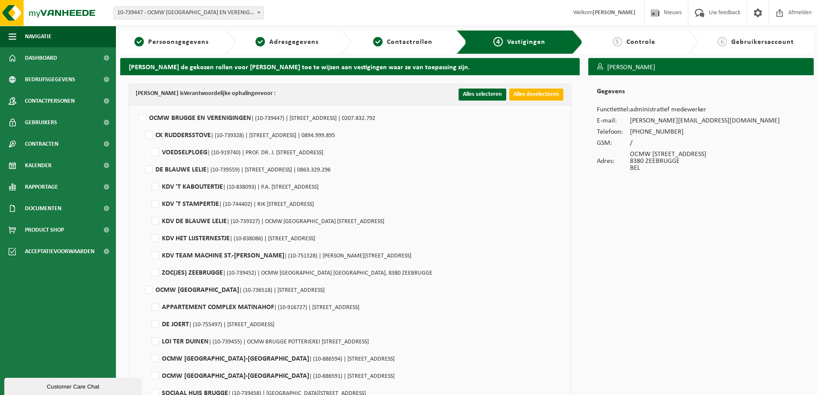
checkbox input "false"
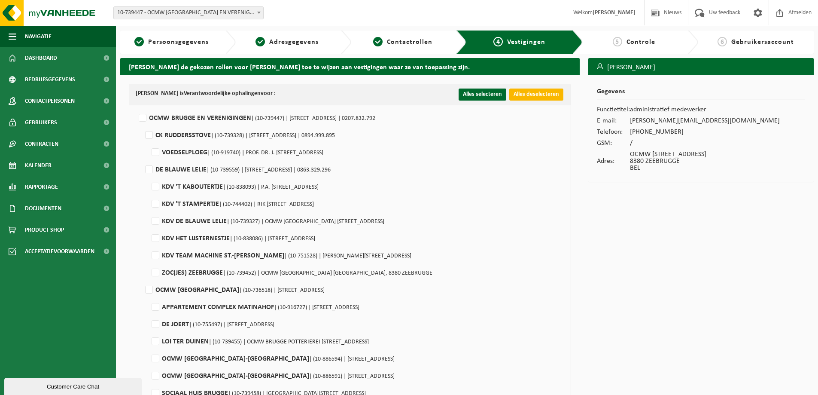
checkbox input "false"
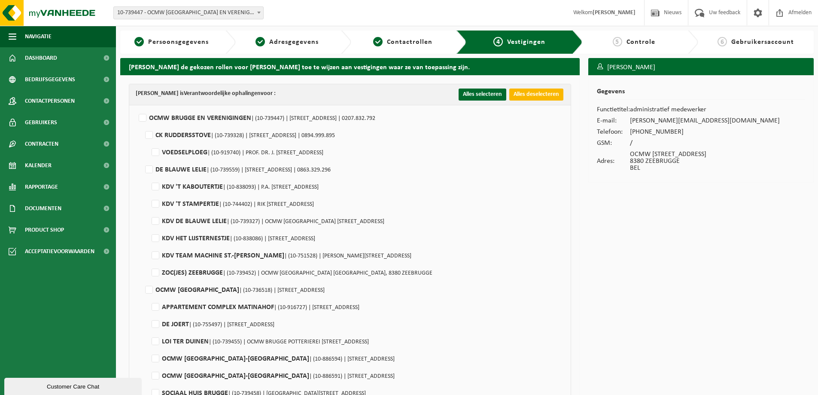
checkbox input "false"
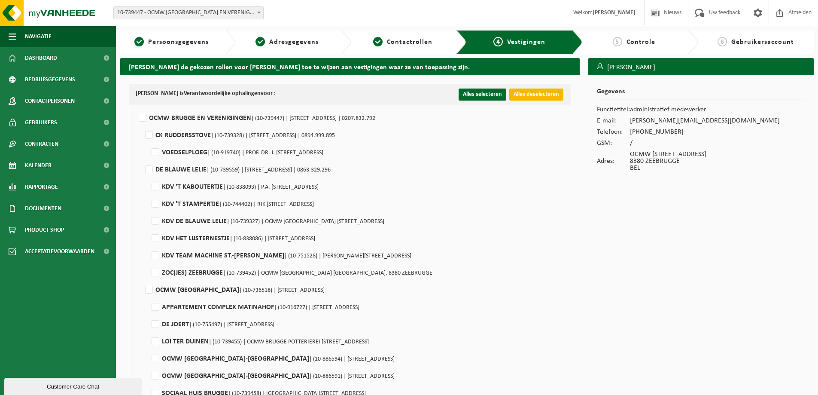
checkbox input "false"
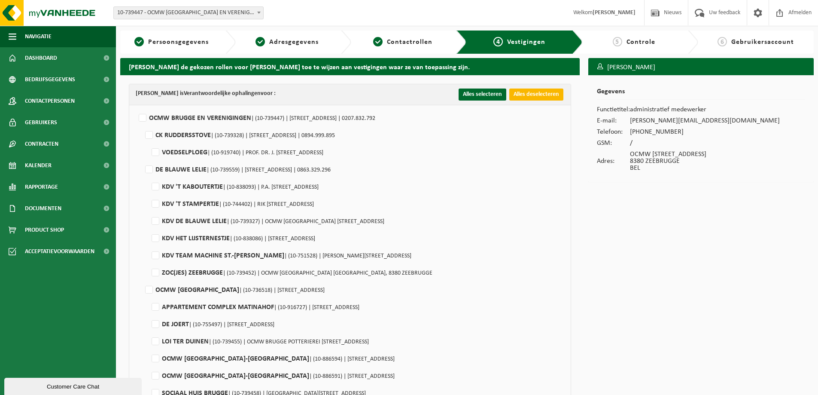
checkbox input "false"
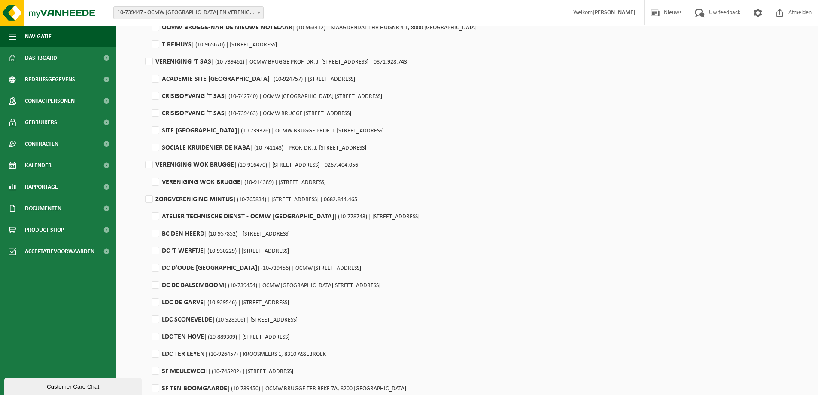
scroll to position [558, 0]
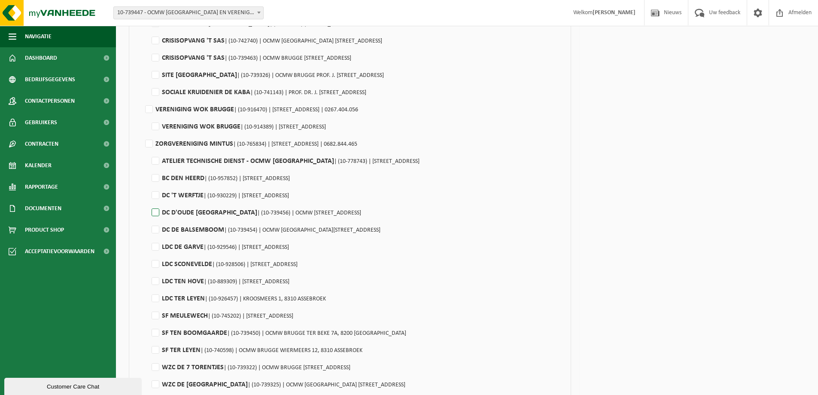
click at [155, 213] on label"] "DC D'OUDE STOASIE ZEEBRUGGE | (10-739456) | OCMW BRUGGE VENETIESTSRAAT 1, 8380 …" at bounding box center [255, 212] width 211 height 13
click at [149, 202] on input "DC D'OUDE STOASIE ZEEBRUGGE | (10-739456) | OCMW BRUGGE VENETIESTSRAAT 1, 8380 …" at bounding box center [148, 201] width 0 height 0
checkbox input "true"
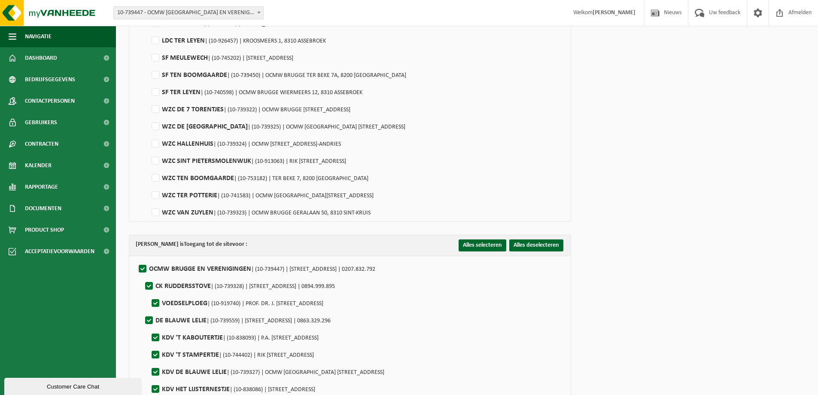
scroll to position [902, 0]
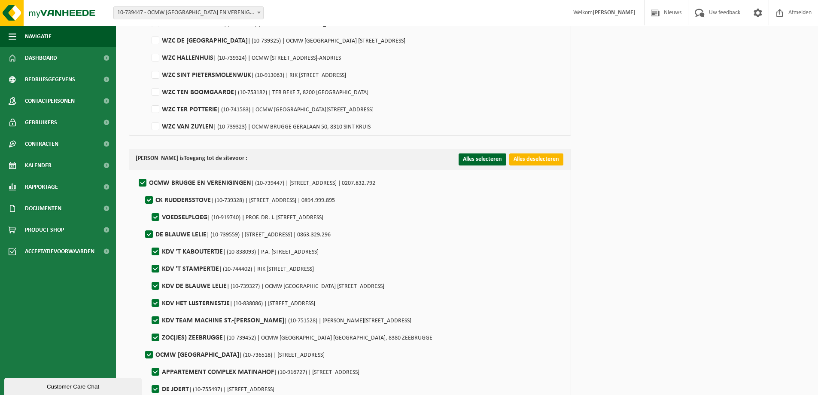
click at [535, 158] on button "Alles deselecteren" at bounding box center [536, 159] width 54 height 12
checkbox input "false"
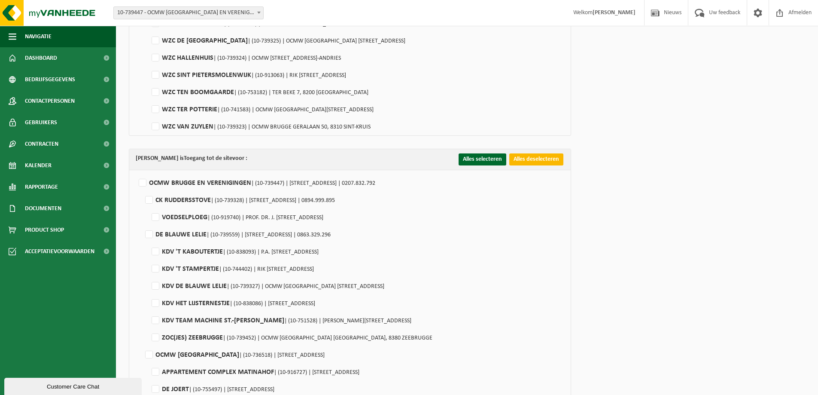
checkbox input "false"
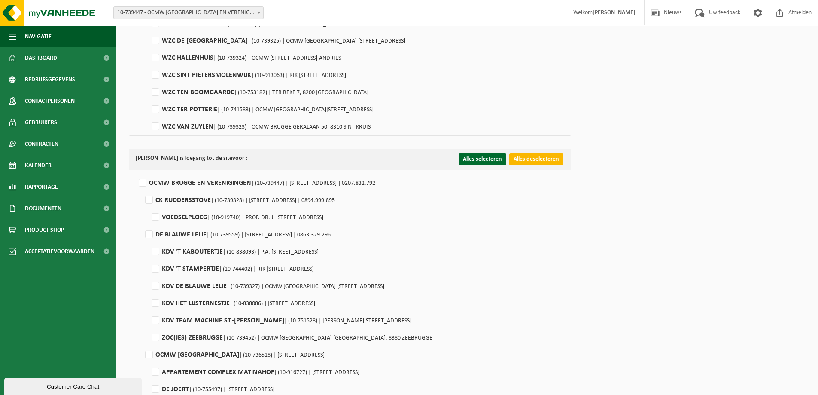
checkbox input "false"
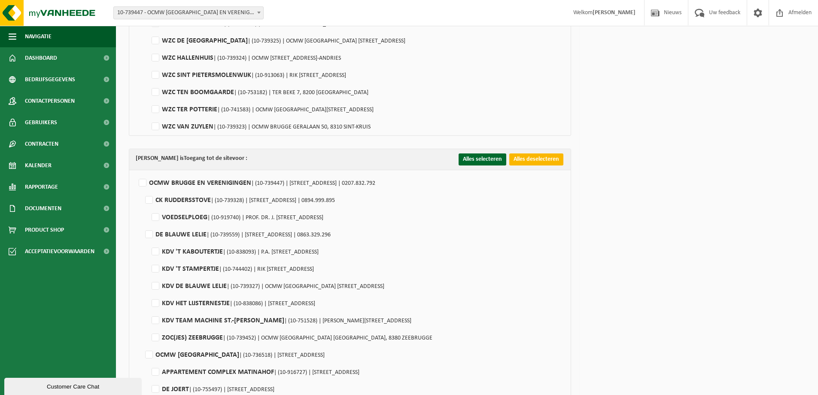
checkbox input "false"
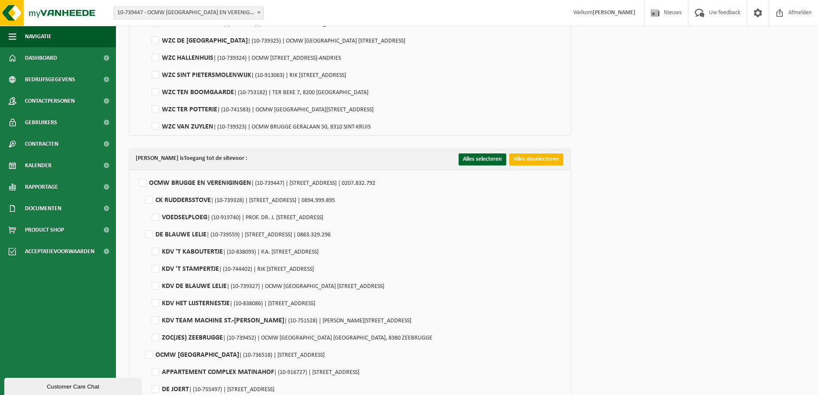
checkbox input "false"
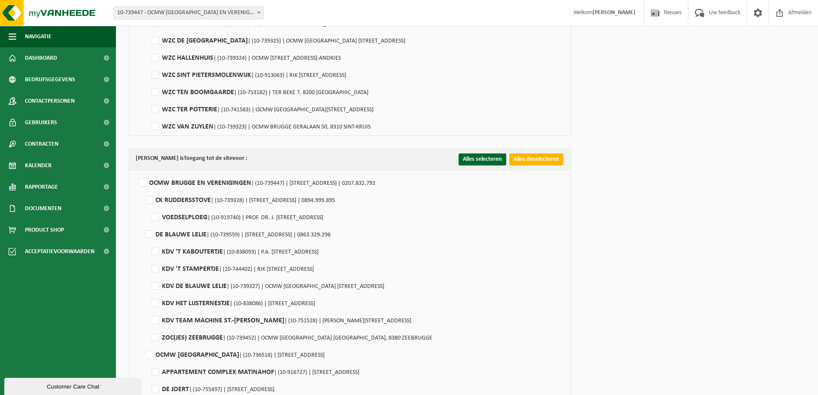
checkbox input "false"
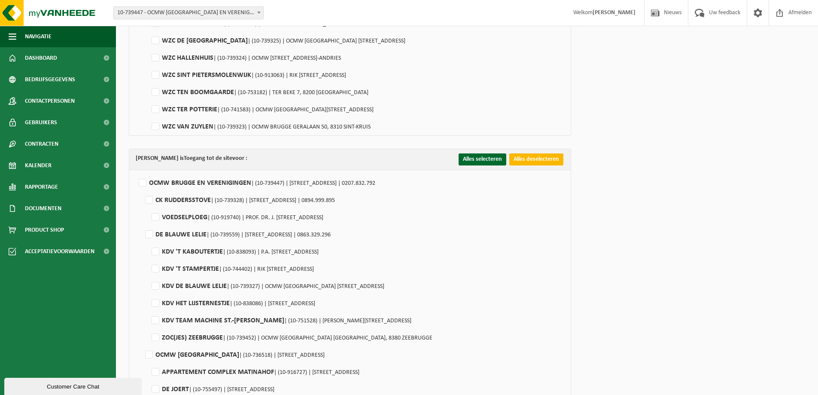
checkbox input "false"
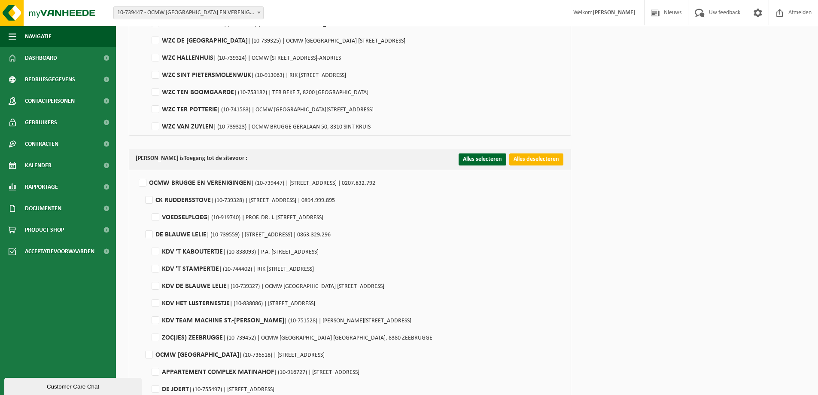
checkbox input "false"
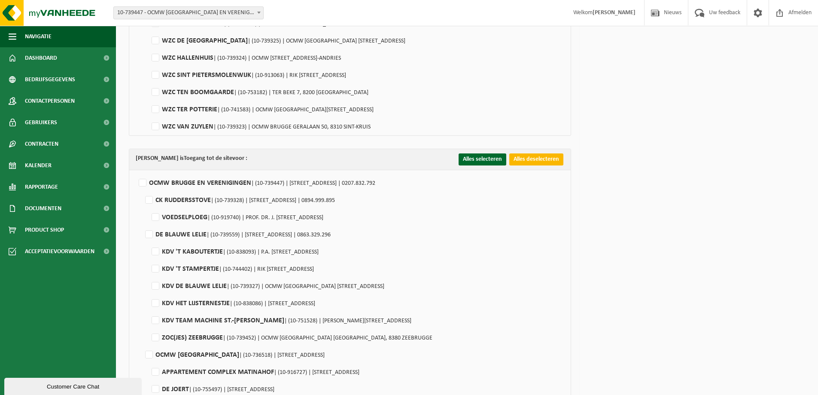
checkbox input "false"
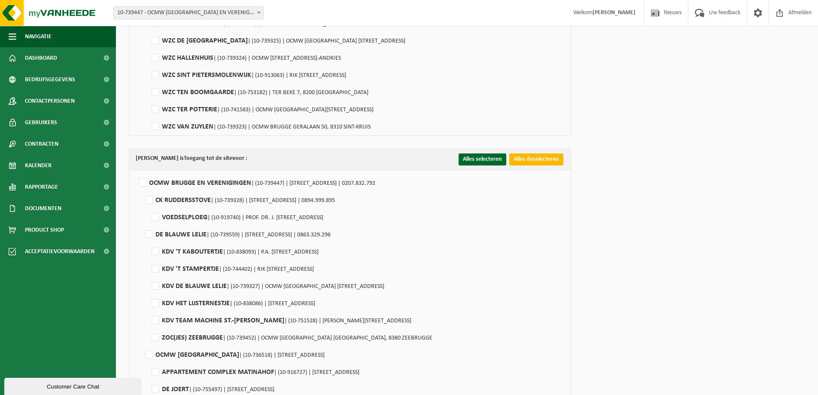
checkbox input "false"
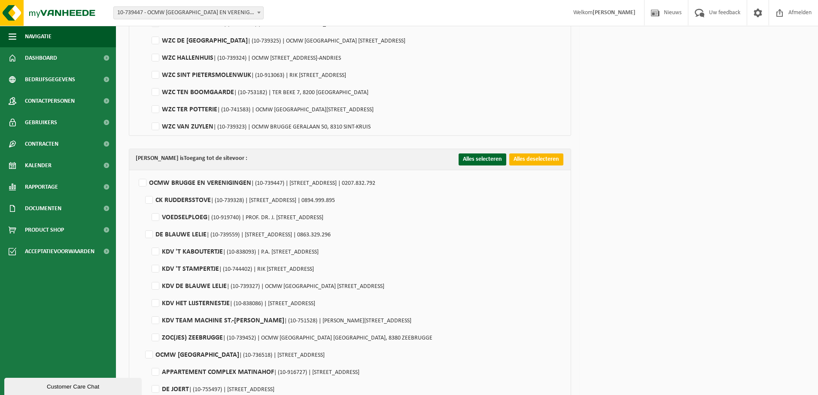
checkbox input "false"
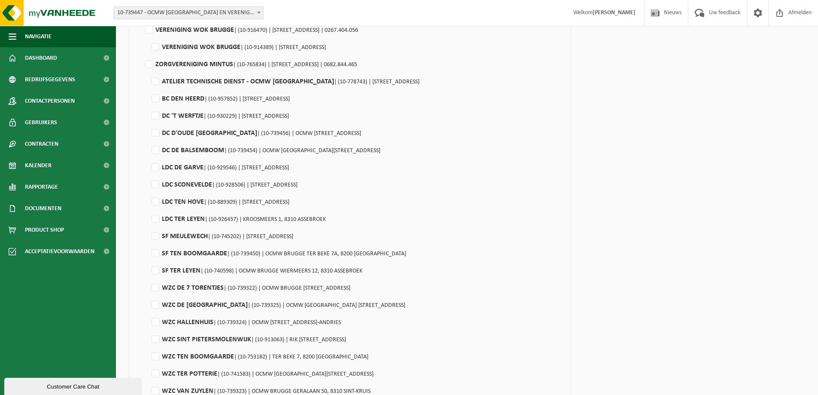
scroll to position [1632, 0]
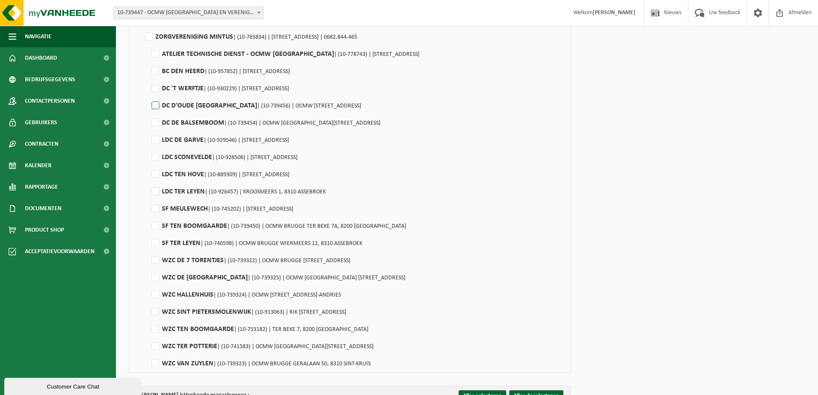
click at [152, 106] on label"] "DC D'OUDE STOASIE ZEEBRUGGE | (10-739456) | OCMW BRUGGE VENETIESTSRAAT 1, 8380 …" at bounding box center [255, 105] width 211 height 13
click at [149, 95] on input "DC D'OUDE STOASIE ZEEBRUGGE | (10-739456) | OCMW BRUGGE VENETIESTSRAAT 1, 8380 …" at bounding box center [148, 95] width 0 height 0
checkbox input "true"
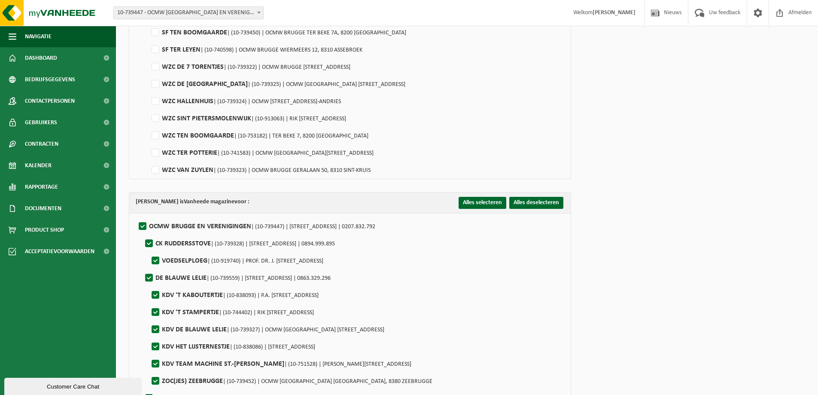
scroll to position [1847, 0]
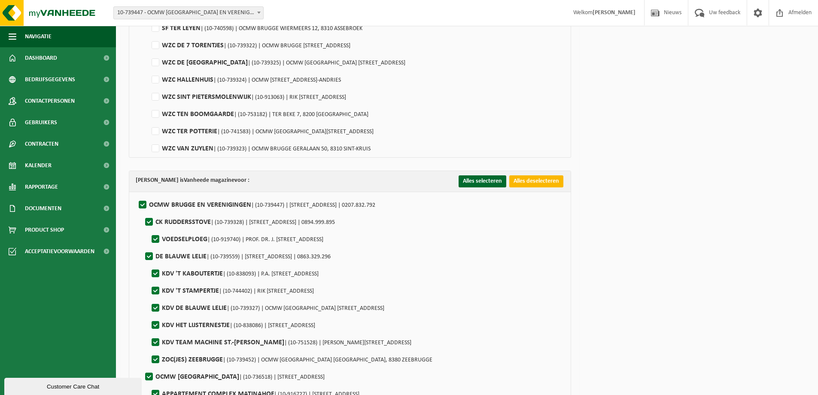
click at [531, 180] on button "Alles deselecteren" at bounding box center [536, 181] width 54 height 12
checkbox input "false"
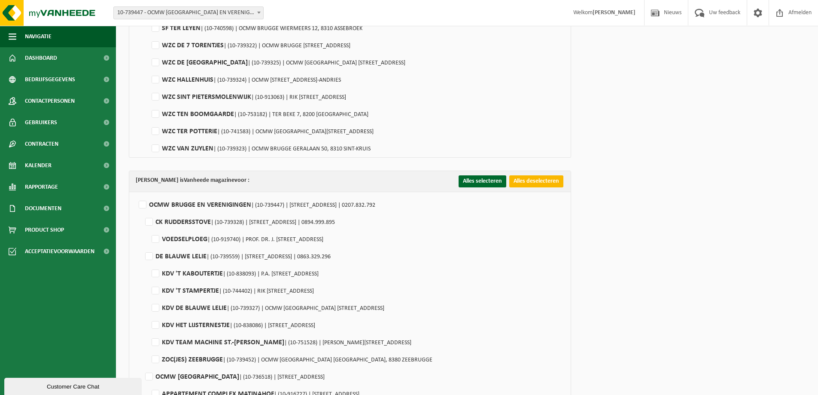
checkbox input "false"
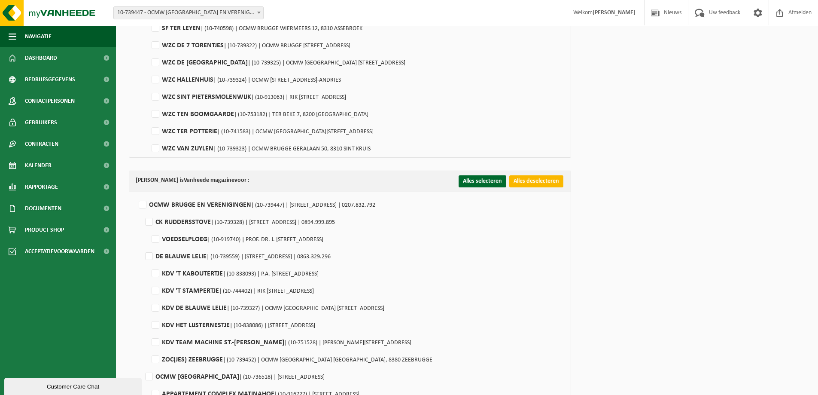
checkbox input "false"
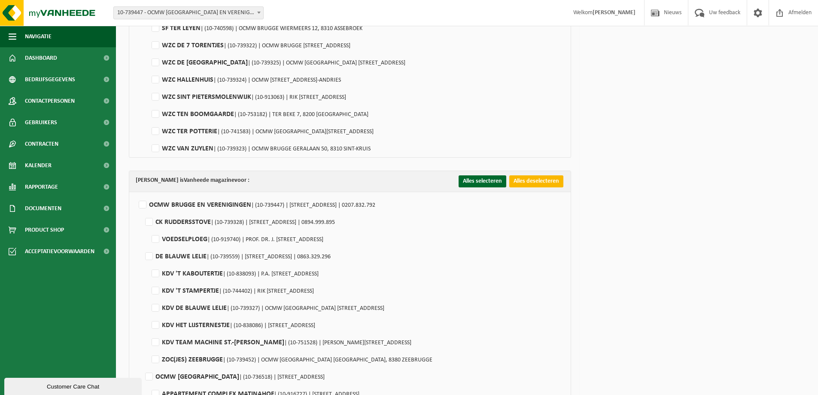
checkbox input "false"
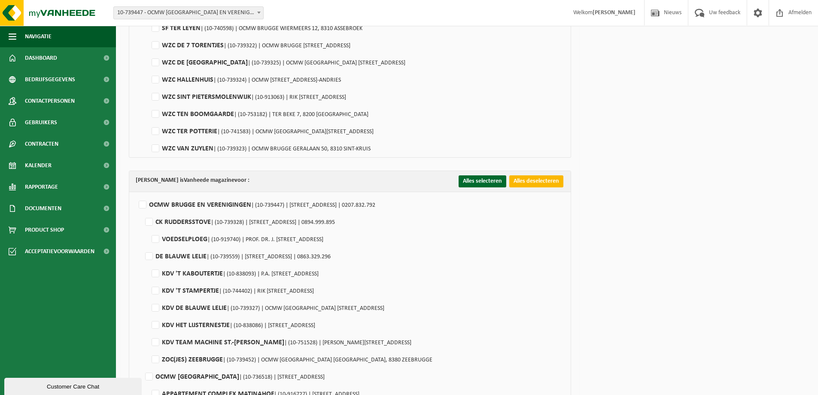
checkbox input "false"
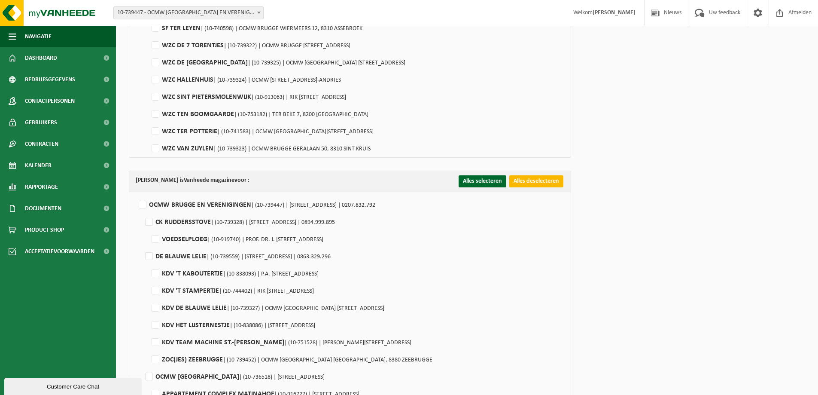
checkbox input "false"
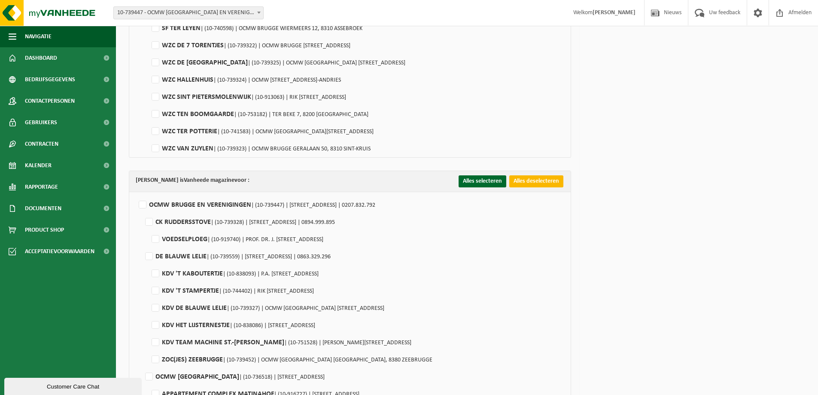
checkbox input "false"
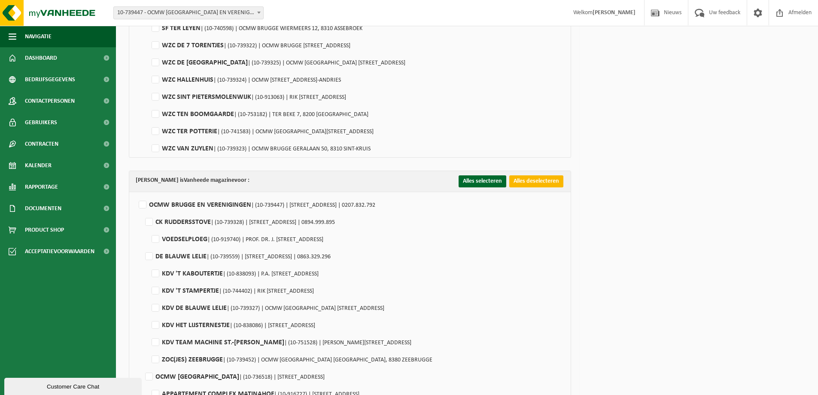
checkbox input "false"
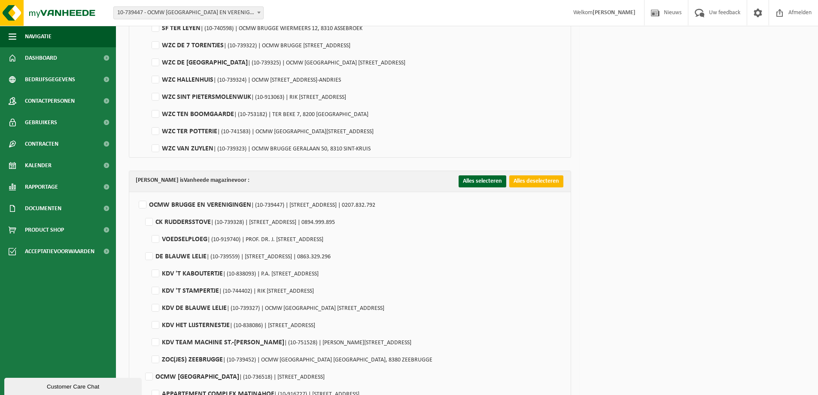
checkbox input "false"
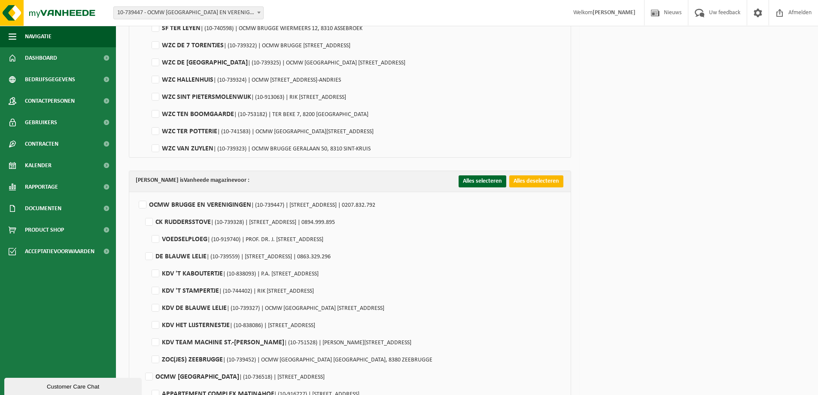
checkbox input "false"
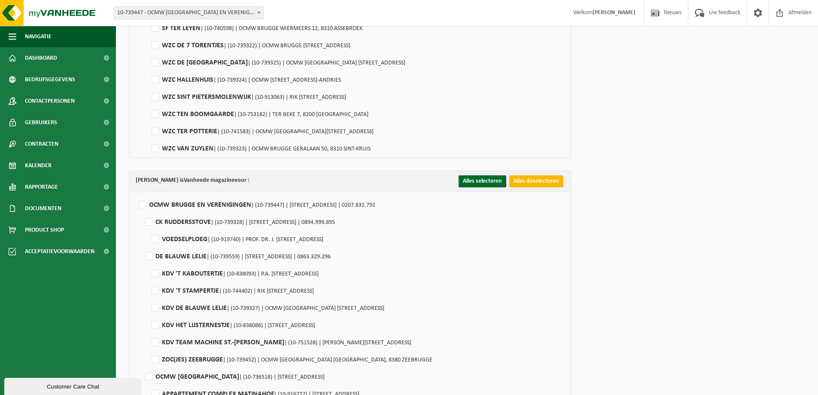
checkbox input "false"
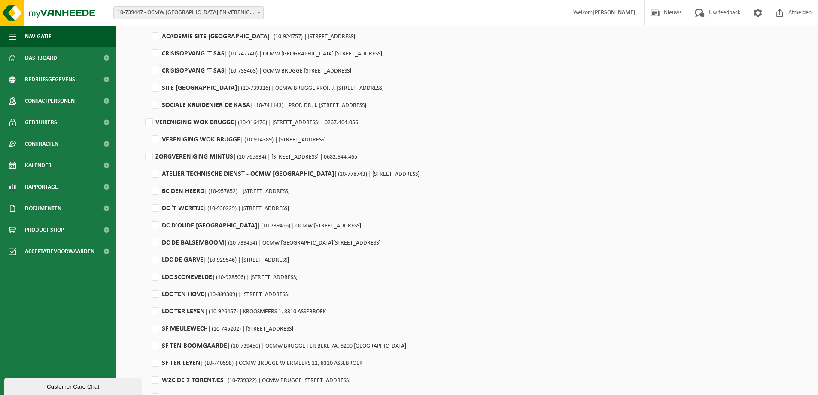
scroll to position [2491, 0]
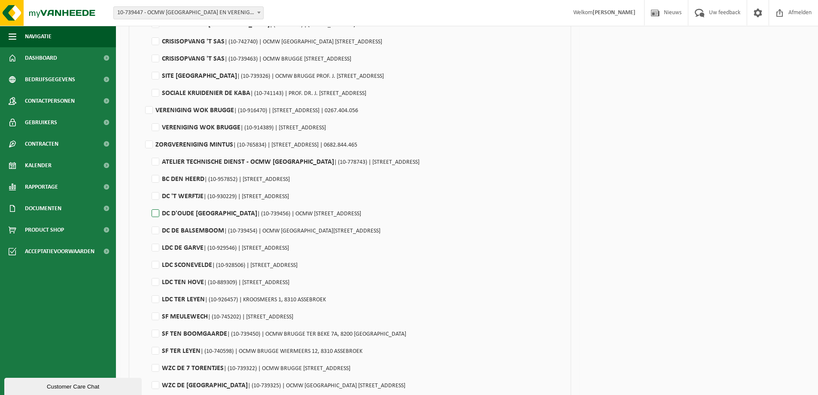
click at [154, 211] on label"] "DC D'OUDE STOASIE ZEEBRUGGE | (10-739456) | OCMW BRUGGE VENETIESTSRAAT 1, 8380 …" at bounding box center [255, 213] width 211 height 13
click at [149, 203] on input "DC D'OUDE STOASIE ZEEBRUGGE | (10-739456) | OCMW BRUGGE VENETIESTSRAAT 1, 8380 …" at bounding box center [148, 202] width 0 height 0
checkbox input "true"
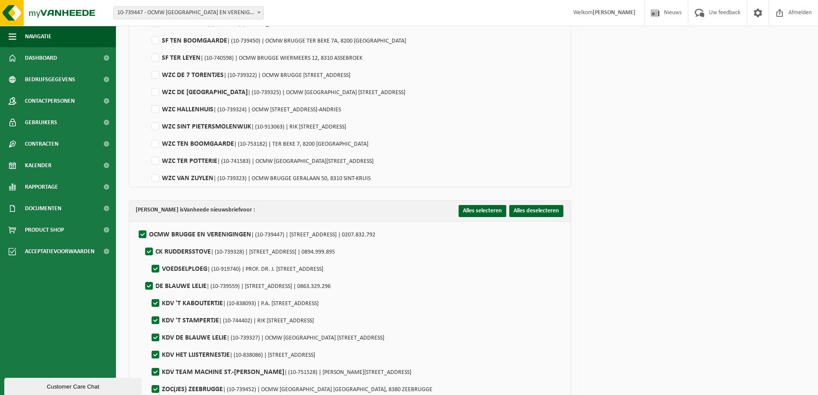
scroll to position [2835, 0]
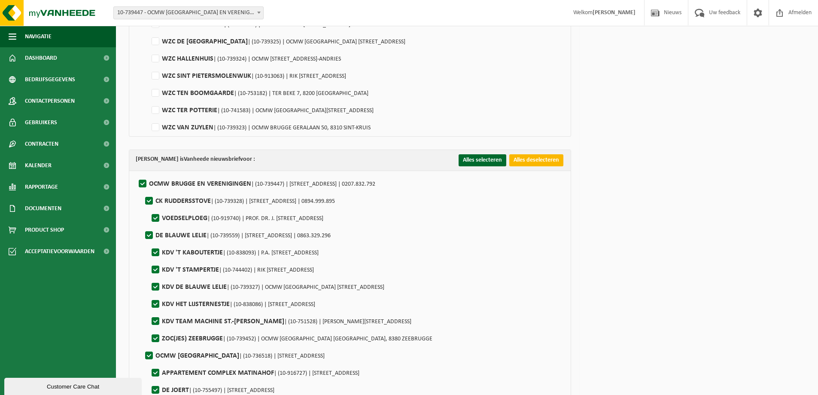
click at [544, 161] on button "Alles deselecteren" at bounding box center [536, 160] width 54 height 12
checkbox input "false"
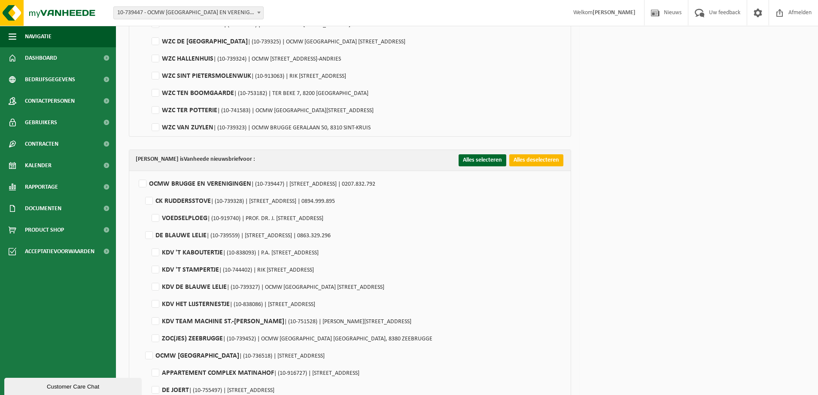
checkbox input "false"
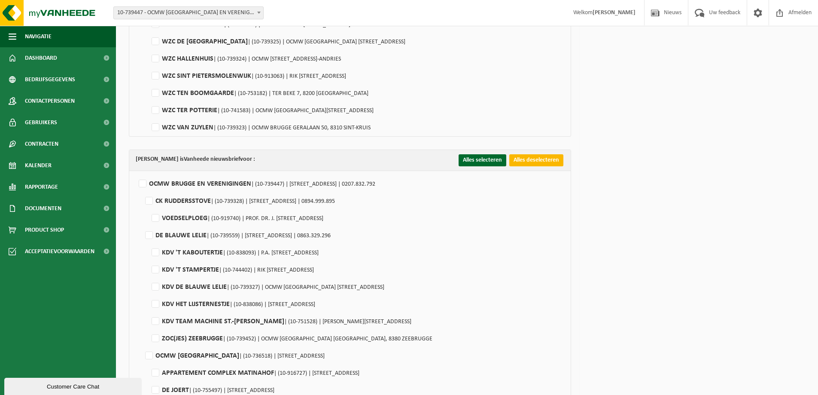
checkbox input "false"
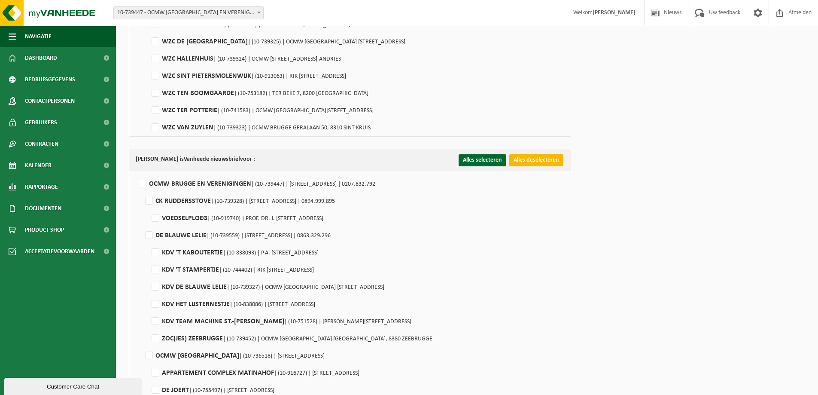
checkbox input "false"
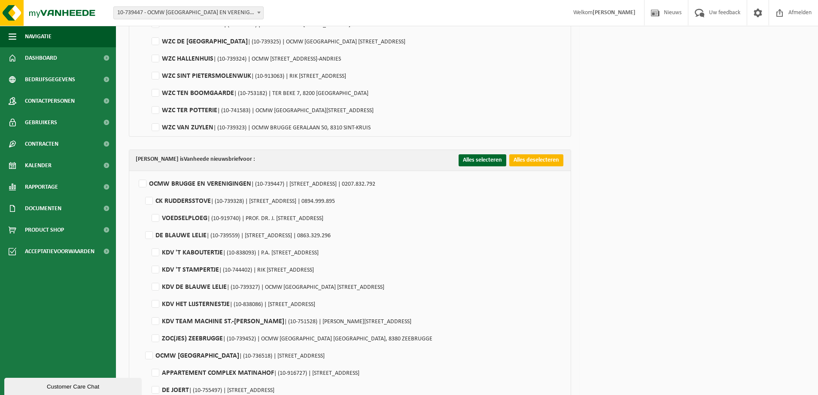
checkbox input "false"
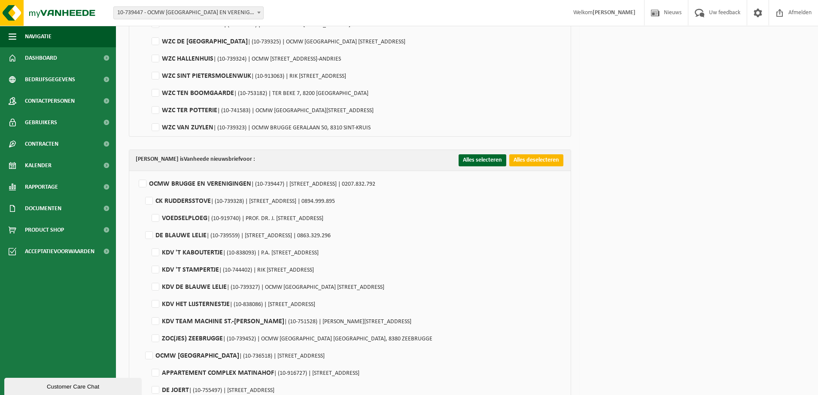
checkbox input "false"
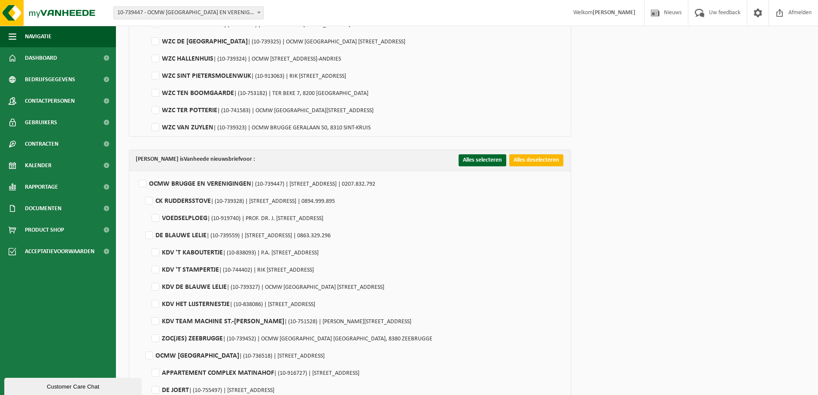
checkbox input "false"
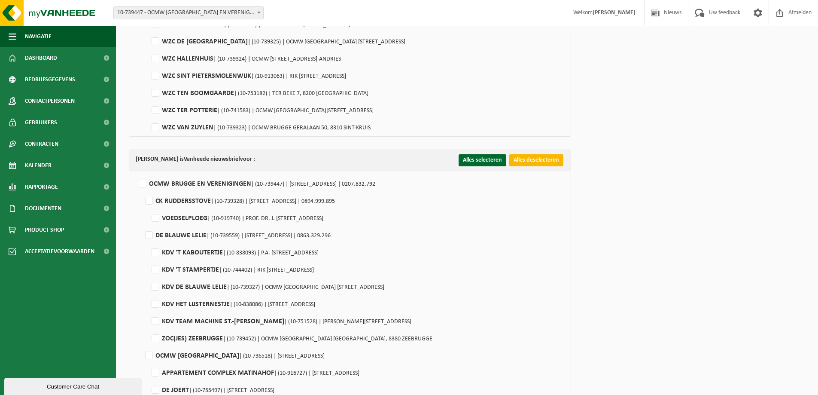
checkbox input "false"
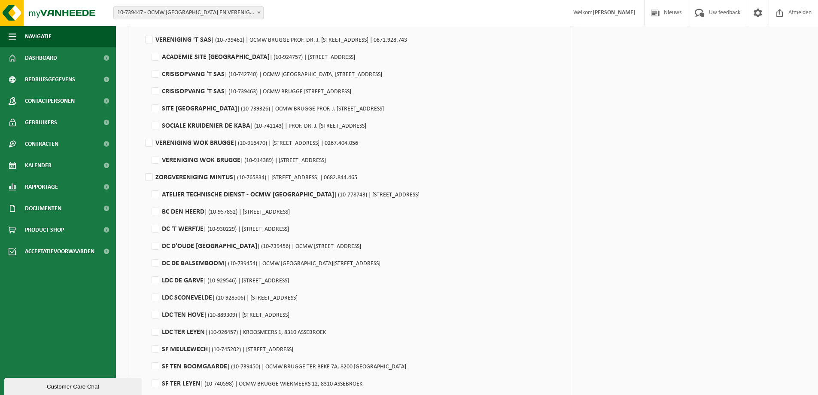
scroll to position [3436, 0]
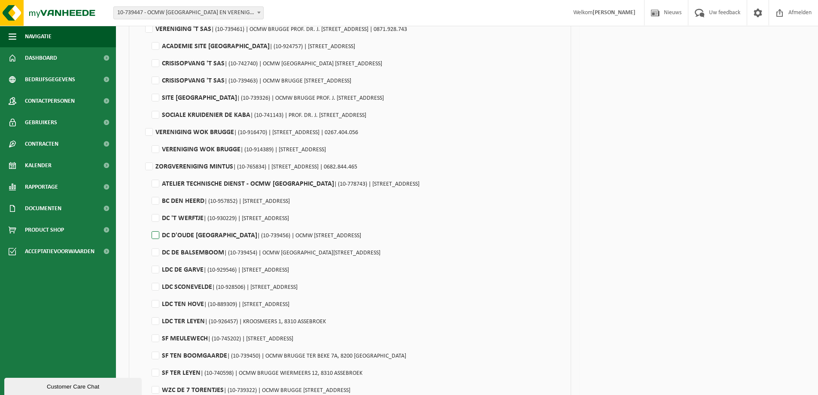
click at [155, 236] on label"] "DC D'OUDE STOASIE ZEEBRUGGE | (10-739456) | OCMW BRUGGE VENETIESTSRAAT 1, 8380 …" at bounding box center [255, 235] width 211 height 13
click at [149, 225] on input "DC D'OUDE STOASIE ZEEBRUGGE | (10-739456) | OCMW BRUGGE VENETIESTSRAAT 1, 8380 …" at bounding box center [148, 224] width 0 height 0
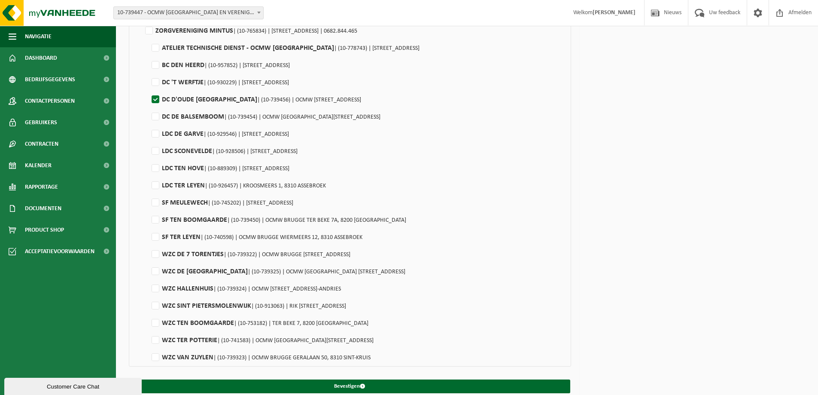
scroll to position [3581, 0]
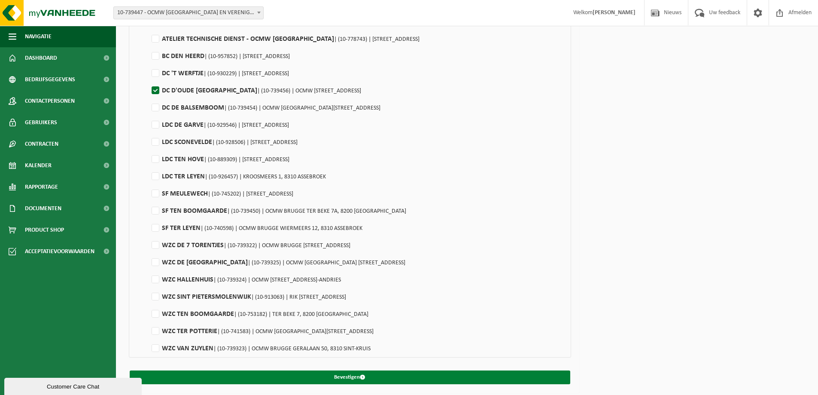
click at [350, 375] on button "Bevestigen" at bounding box center [350, 377] width 441 height 14
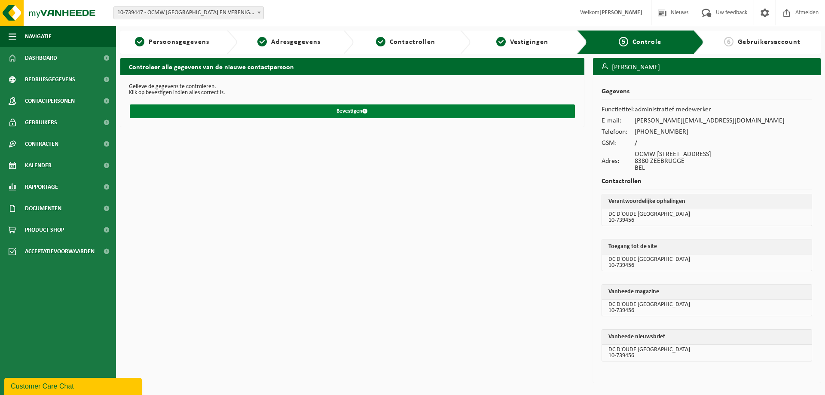
click at [356, 110] on button "Bevestigen" at bounding box center [352, 111] width 445 height 14
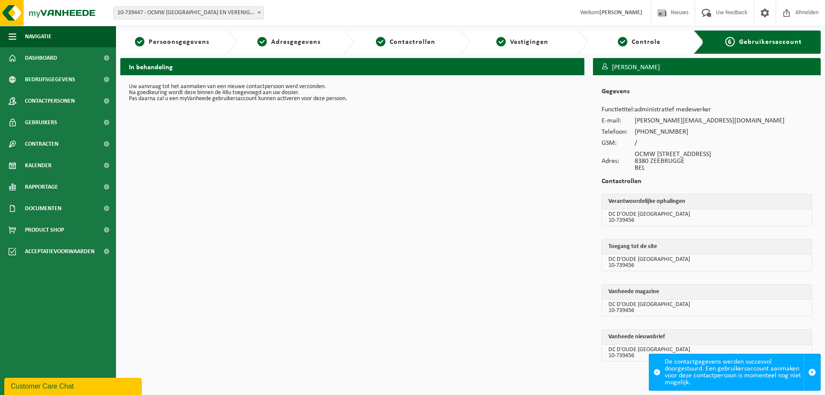
click at [403, 218] on div "In behandeling Uw aanvraag tot het aanmaken van een nieuwe contactpersoon werd …" at bounding box center [352, 222] width 473 height 329
click at [37, 122] on span "Gebruikers" at bounding box center [41, 122] width 32 height 21
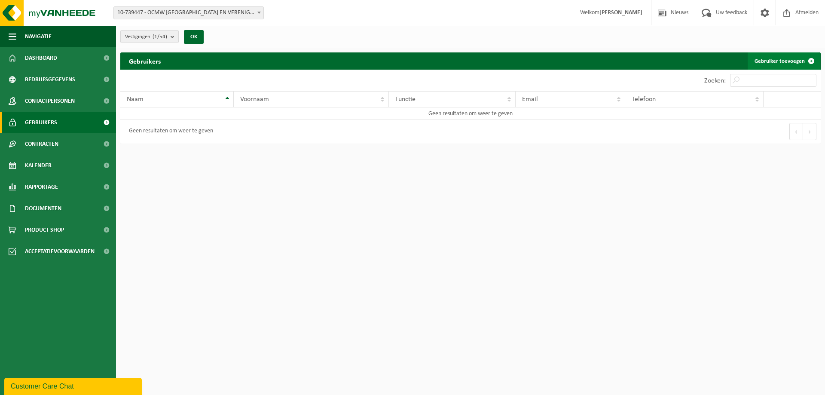
click at [780, 62] on link "Gebruiker toevoegen" at bounding box center [783, 60] width 72 height 17
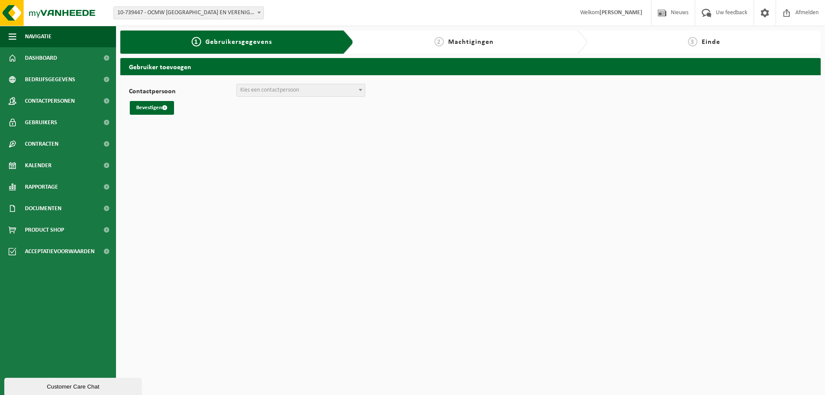
click at [363, 89] on span at bounding box center [360, 89] width 9 height 11
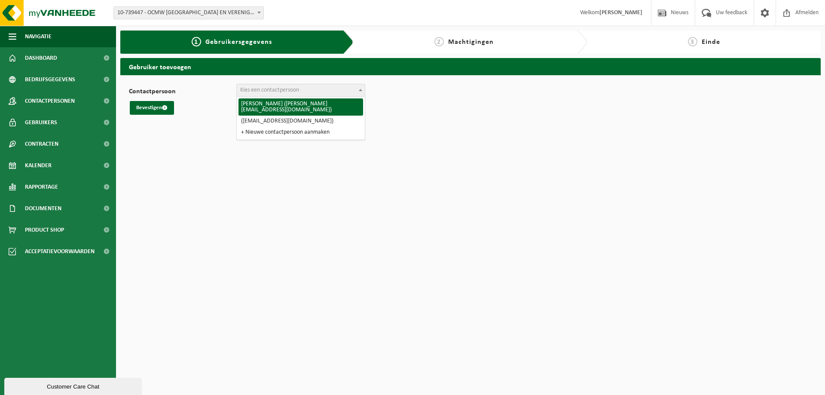
click at [445, 118] on div "Contactpersoon FERNAND MUS (fernand.mus@ocmw-brugge.be) (facturatie@ocmw-brugge…" at bounding box center [470, 99] width 700 height 48
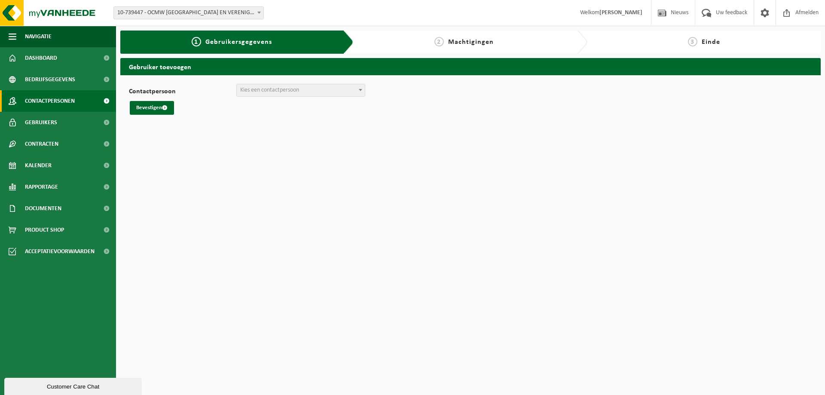
click at [43, 98] on span "Contactpersonen" at bounding box center [50, 100] width 50 height 21
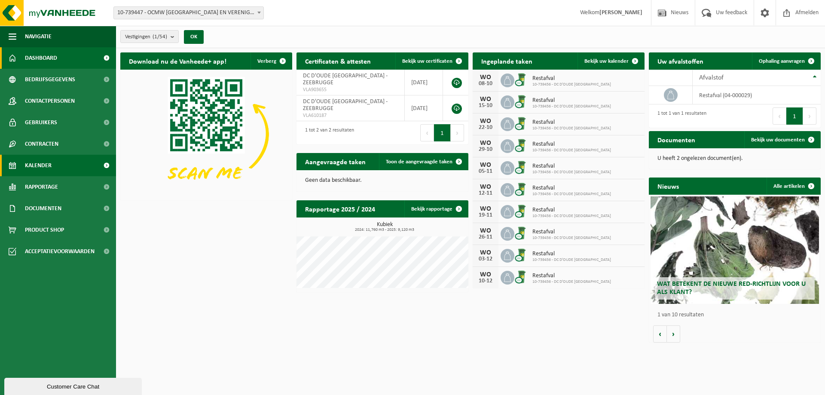
click at [38, 162] on span "Kalender" at bounding box center [38, 165] width 27 height 21
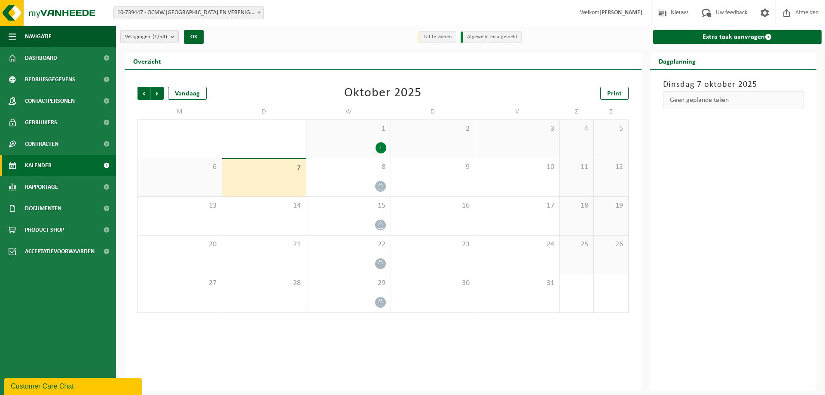
click at [175, 35] on b "submit" at bounding box center [175, 36] width 8 height 12
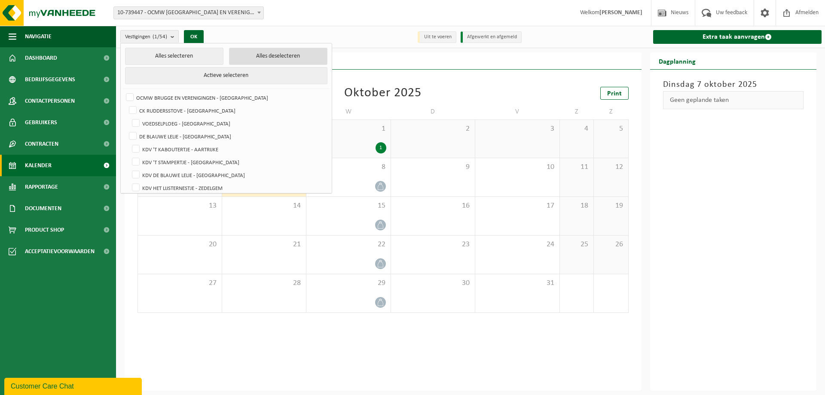
click at [236, 58] on button "Alles deselecteren" at bounding box center [278, 56] width 98 height 17
checkbox input "false"
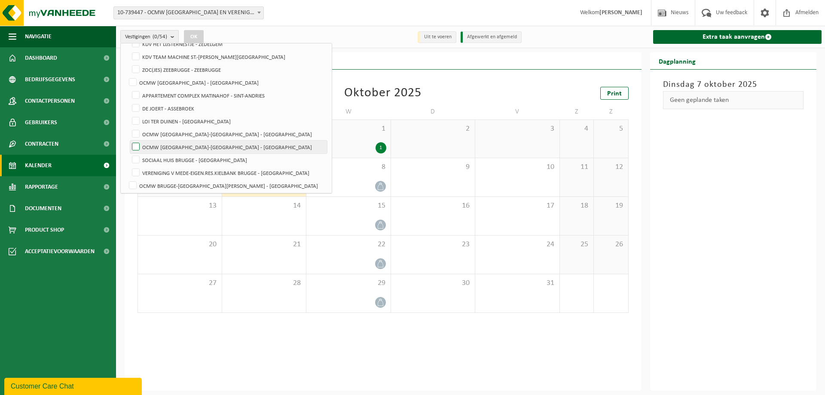
scroll to position [129, 0]
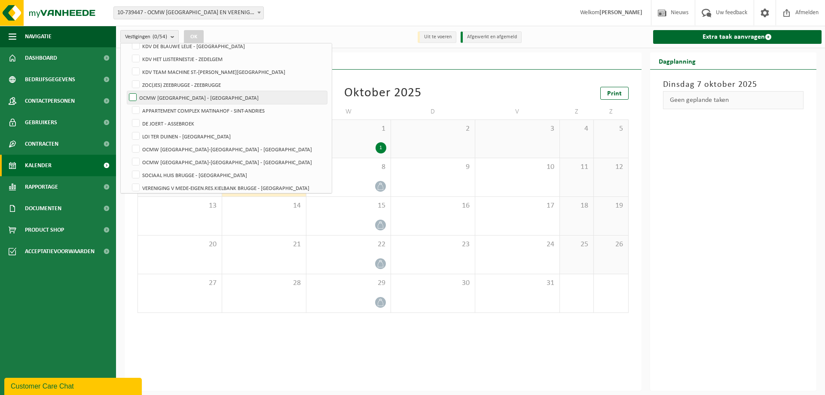
click at [130, 95] on label "OCMW BRUGGE - BRUGGE" at bounding box center [227, 97] width 200 height 13
click at [126, 91] on input "OCMW BRUGGE - BRUGGE" at bounding box center [125, 91] width 0 height 0
checkbox input "true"
click at [193, 33] on button "OK" at bounding box center [194, 37] width 20 height 14
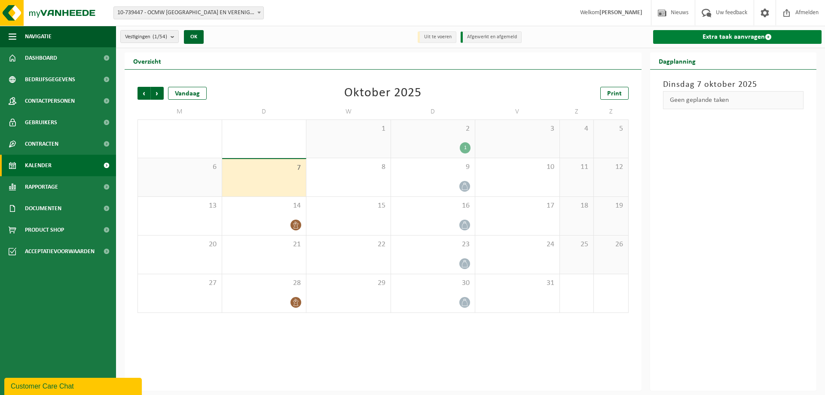
click at [738, 36] on link "Extra taak aanvragen" at bounding box center [737, 37] width 169 height 14
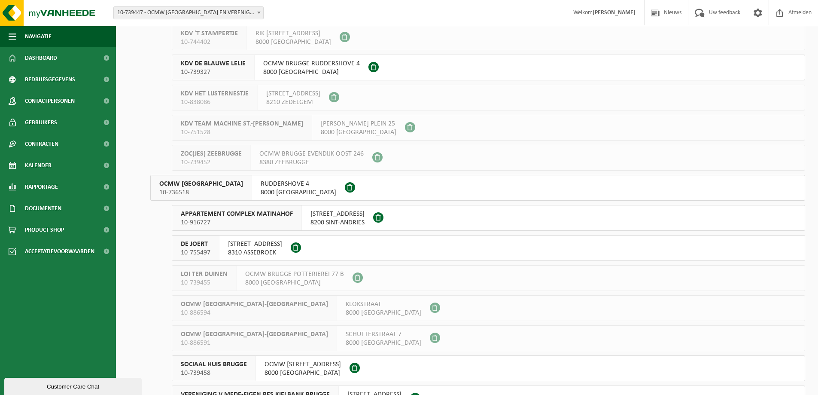
scroll to position [215, 0]
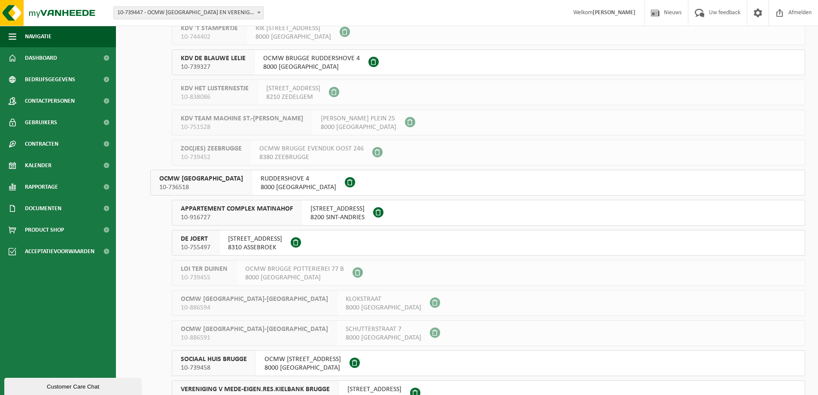
click at [193, 185] on span "10-736518" at bounding box center [201, 187] width 84 height 9
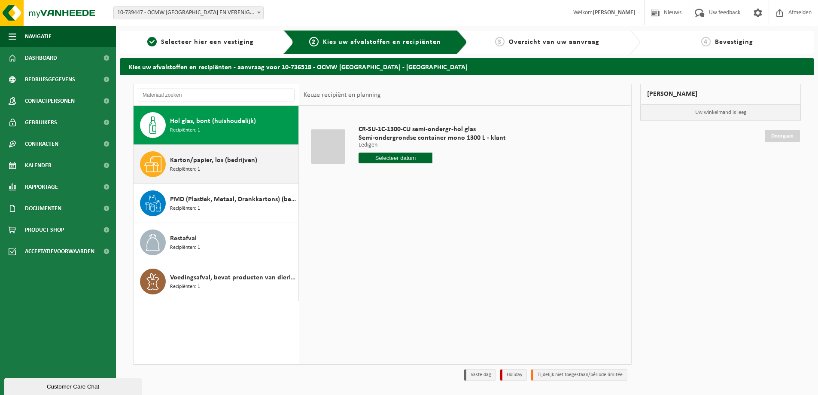
click at [193, 162] on span "Karton/papier, los (bedrijven)" at bounding box center [213, 160] width 87 height 10
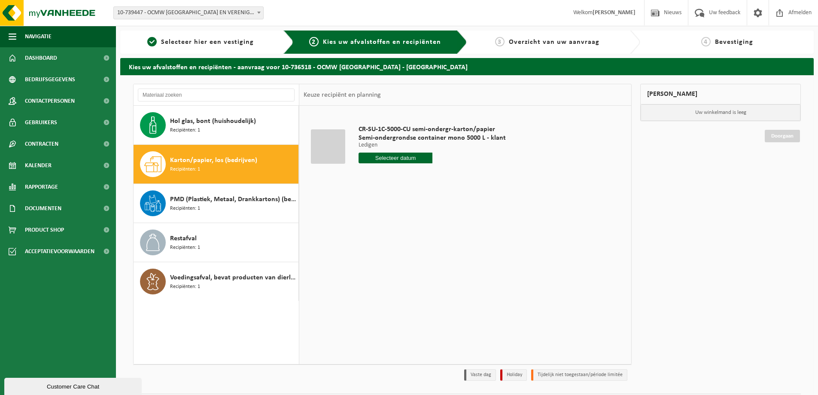
click at [398, 155] on input "text" at bounding box center [396, 157] width 74 height 11
click at [381, 234] on div "14" at bounding box center [381, 234] width 15 height 14
type input "Van [DATE]"
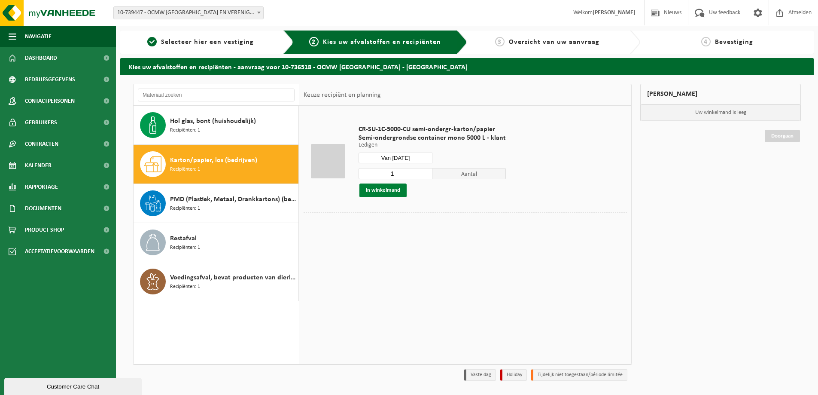
click at [384, 190] on button "In winkelmand" at bounding box center [383, 190] width 47 height 14
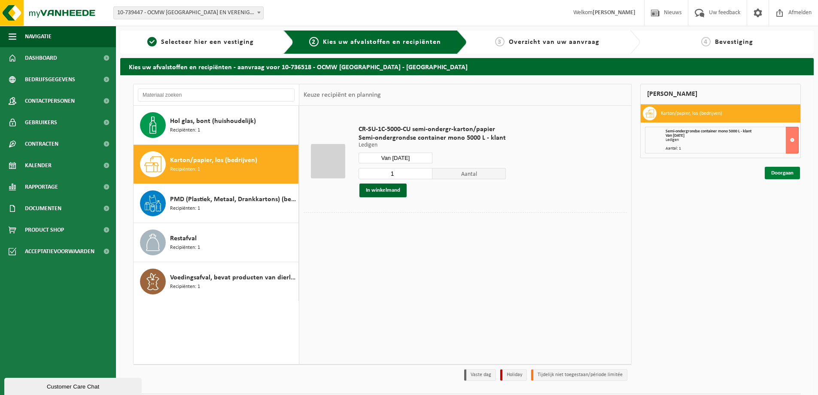
click at [786, 173] on link "Doorgaan" at bounding box center [782, 173] width 35 height 12
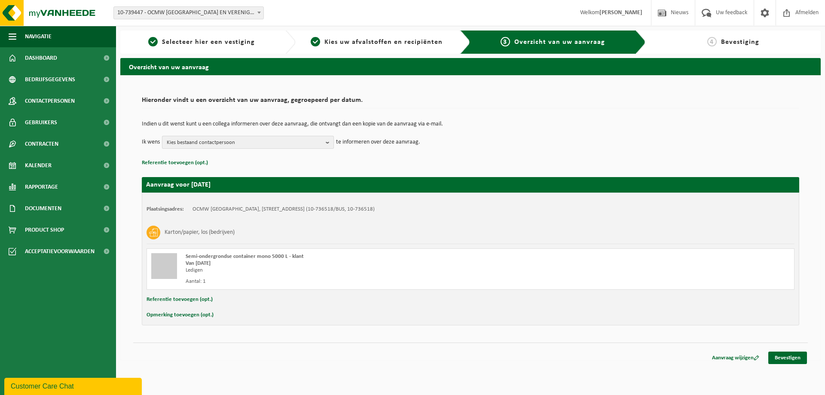
click at [325, 140] on button "Kies bestaand contactpersoon" at bounding box center [248, 142] width 172 height 13
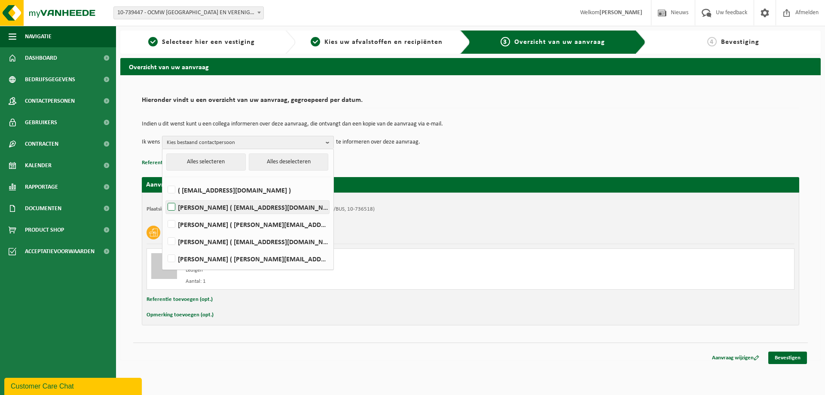
click at [170, 207] on label "[PERSON_NAME] ( [EMAIL_ADDRESS][DOMAIN_NAME] )" at bounding box center [247, 207] width 163 height 13
click at [165, 196] on input "[PERSON_NAME] ( [EMAIL_ADDRESS][DOMAIN_NAME] )" at bounding box center [164, 196] width 0 height 0
checkbox input "true"
click at [491, 163] on p "Referentie toevoegen (opt.)" at bounding box center [470, 162] width 657 height 11
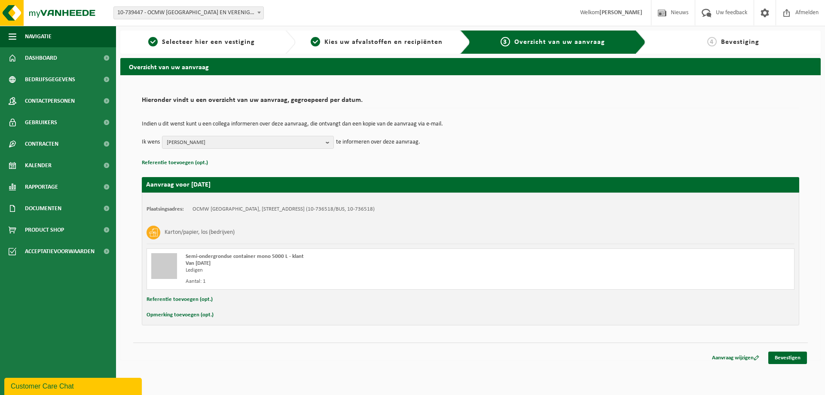
click at [169, 315] on button "Opmerking toevoegen (opt.)" at bounding box center [179, 314] width 67 height 11
click at [249, 313] on input "text" at bounding box center [487, 315] width 597 height 13
type input "indien mogelijk, graag vroeger ledigen"
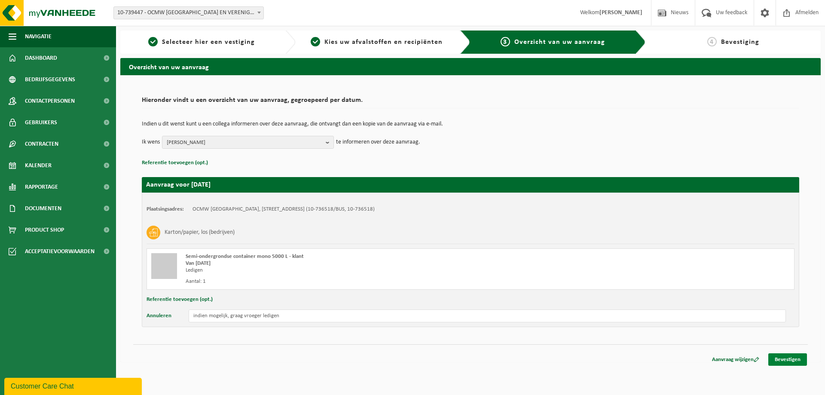
click at [784, 359] on link "Bevestigen" at bounding box center [787, 359] width 39 height 12
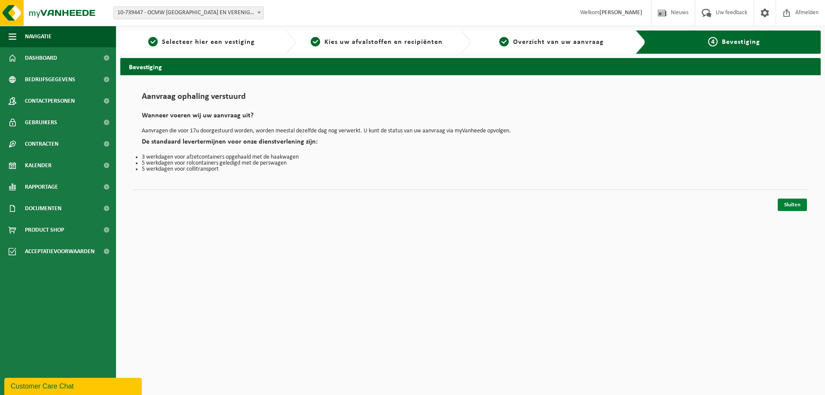
click at [797, 202] on link "Sluiten" at bounding box center [791, 204] width 29 height 12
